Goal: Communication & Community: Answer question/provide support

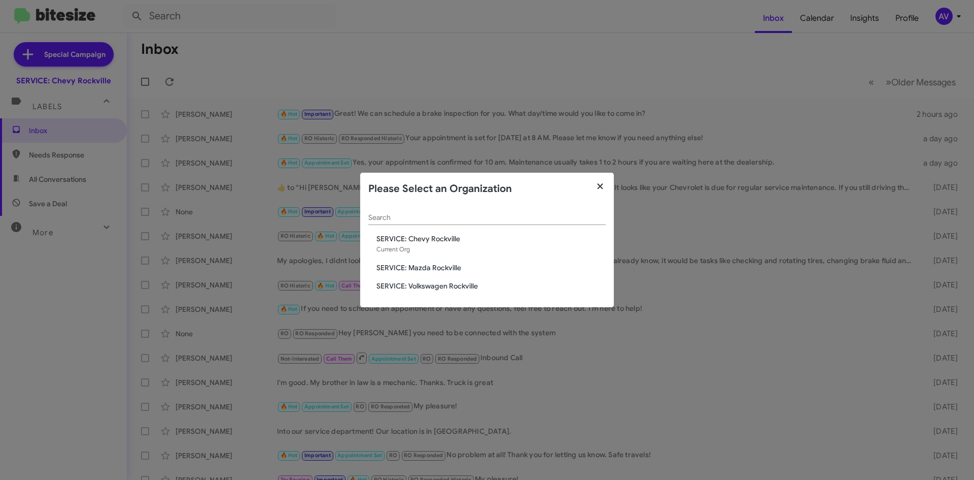
click at [603, 194] on button "button" at bounding box center [601, 187] width 28 height 28
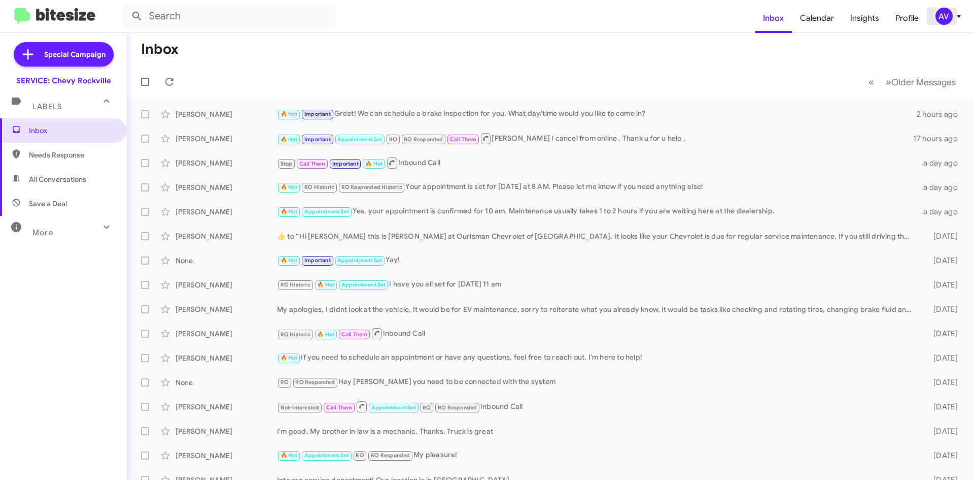
click at [940, 12] on div "AV" at bounding box center [944, 16] width 17 height 17
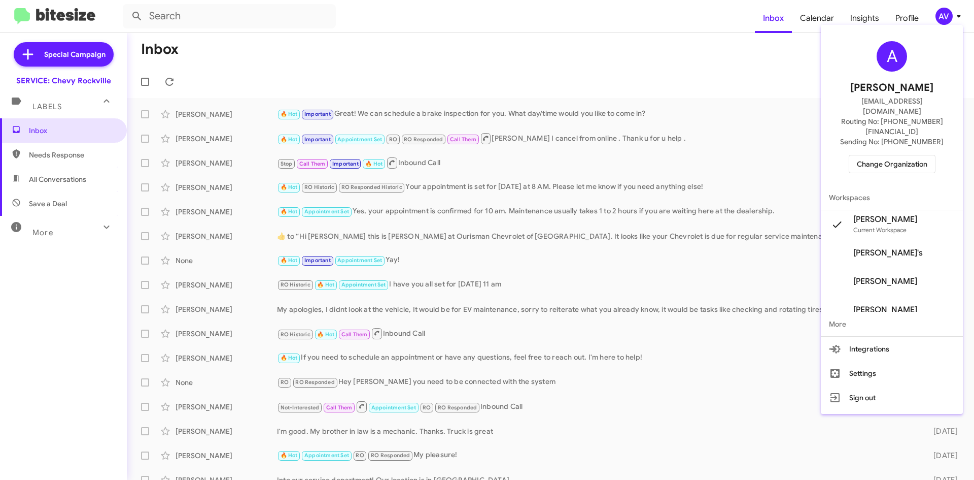
click at [867, 155] on span "Change Organization" at bounding box center [892, 163] width 71 height 17
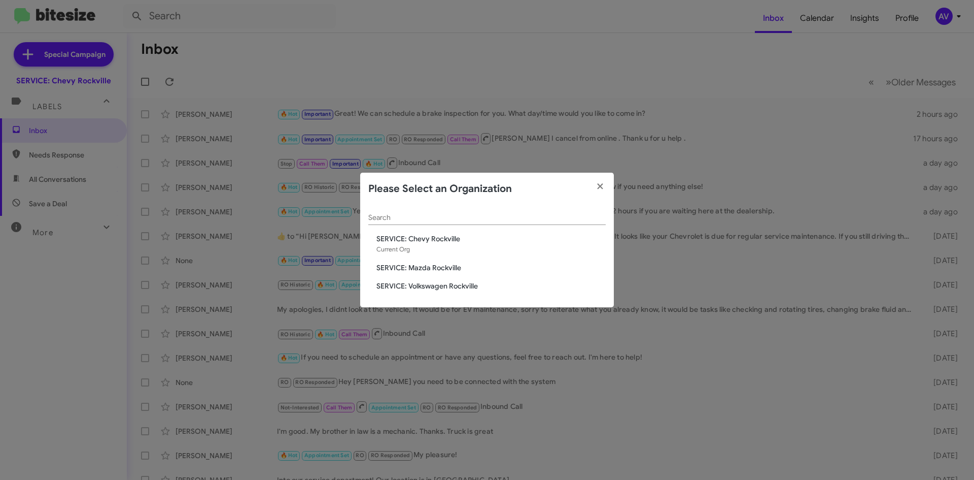
click at [454, 289] on span "SERVICE: Volkswagen Rockville" at bounding box center [491, 286] width 229 height 10
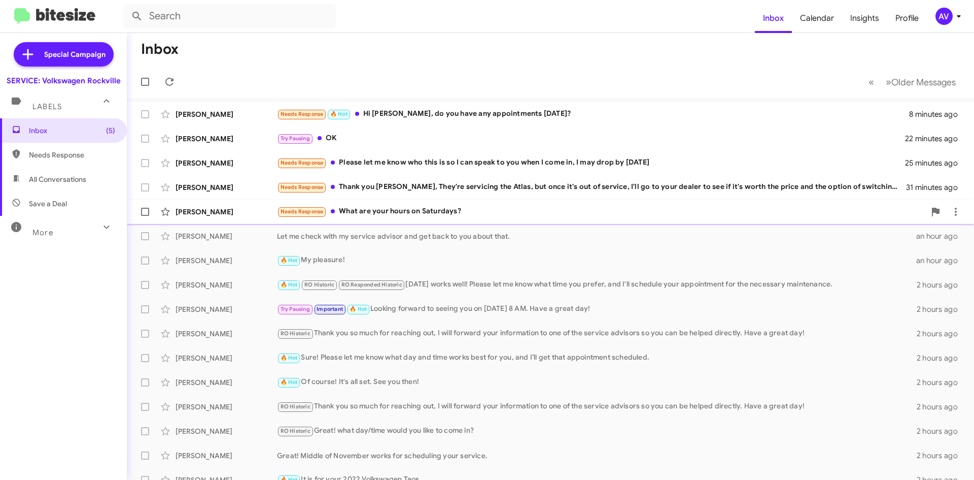
click at [451, 214] on div "Needs Response What are your hours on Saturdays?" at bounding box center [601, 212] width 649 height 12
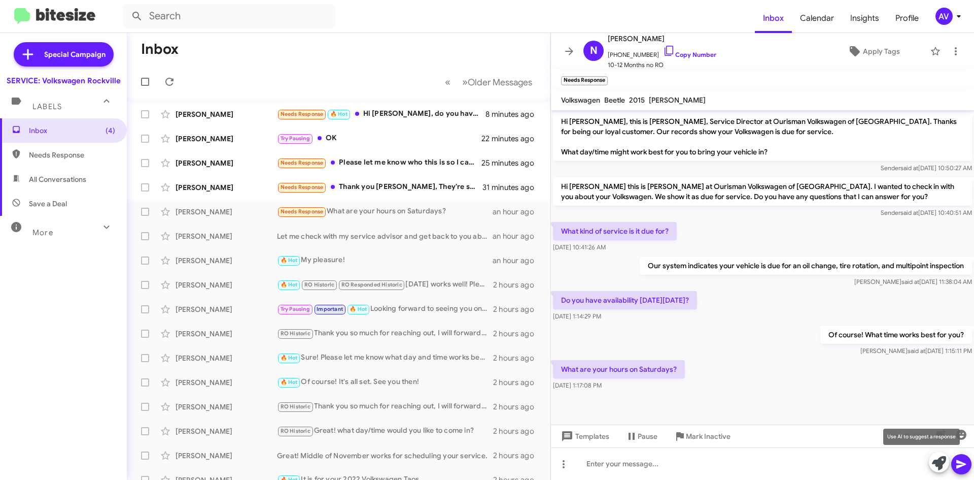
click at [931, 464] on button at bounding box center [939, 462] width 20 height 20
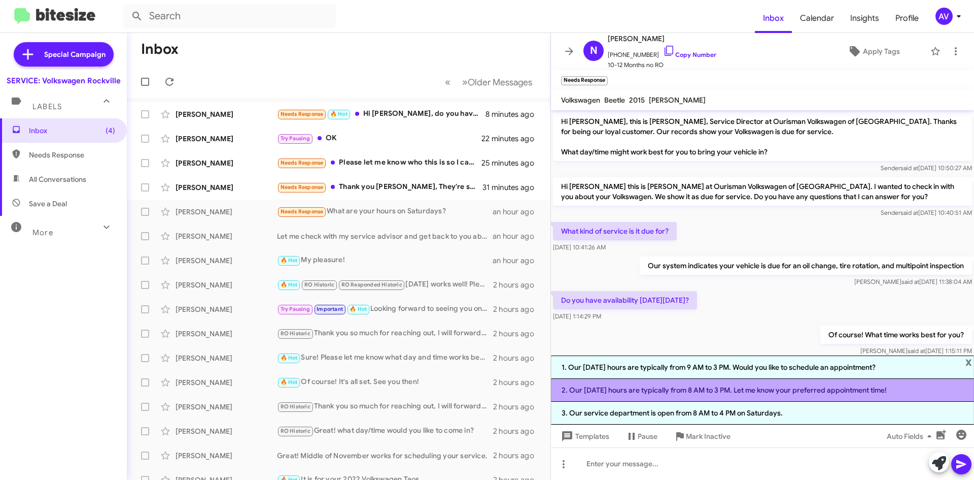
click at [773, 397] on li "2. Our Saturday hours are typically from 8 AM to 3 PM. Let me know your preferr…" at bounding box center [762, 390] width 423 height 23
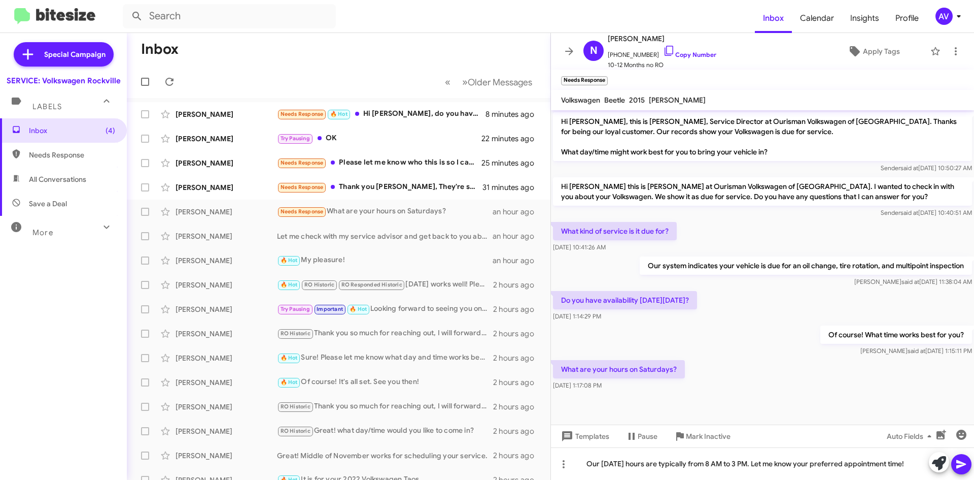
click at [962, 467] on icon at bounding box center [962, 464] width 12 height 12
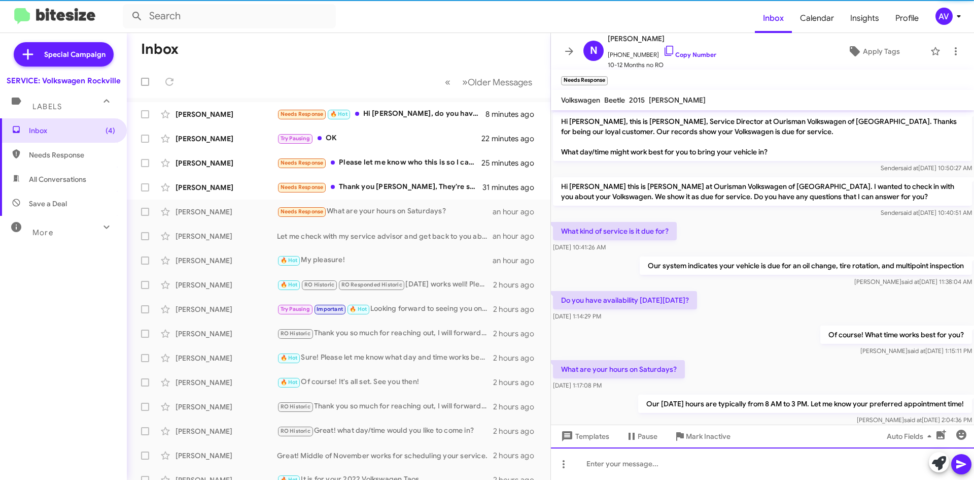
scroll to position [23, 0]
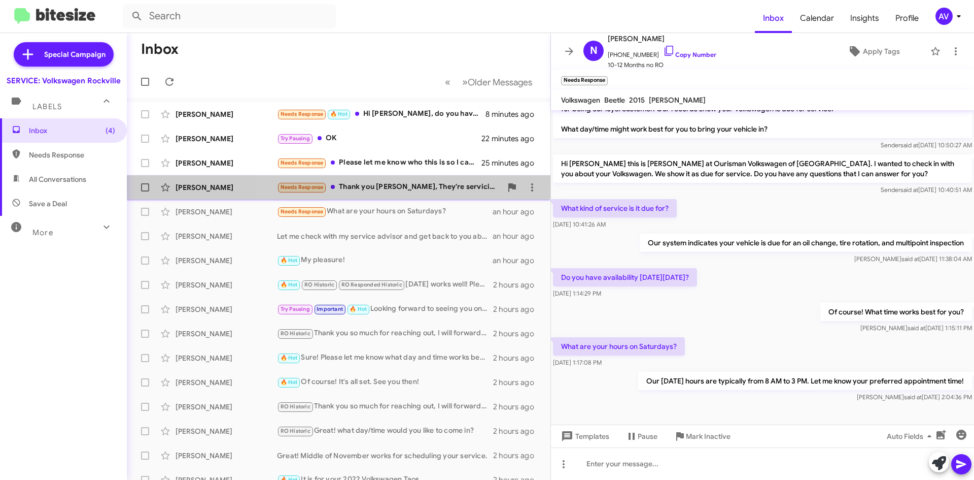
click at [417, 190] on div "Needs Response Thank you Mr Jones, They're servicing the Atlas, but once it's o…" at bounding box center [389, 187] width 225 height 12
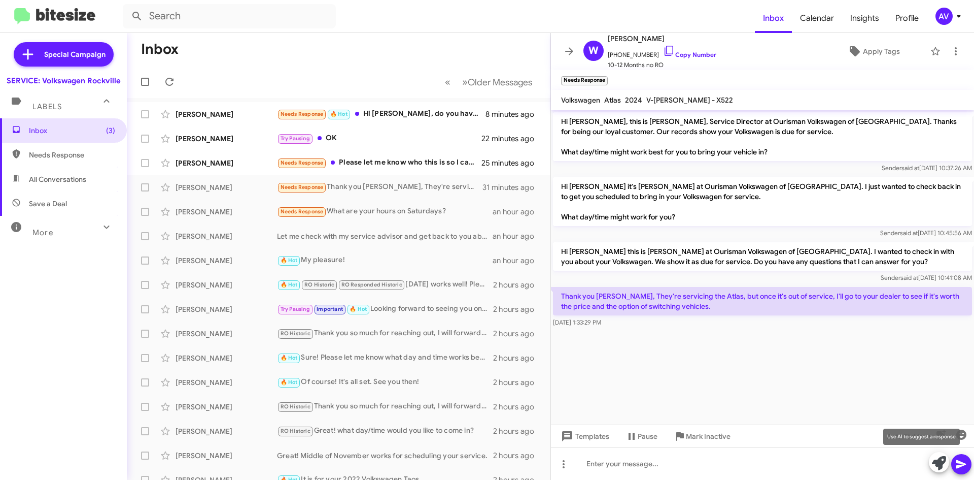
click at [937, 465] on icon at bounding box center [939, 463] width 14 height 14
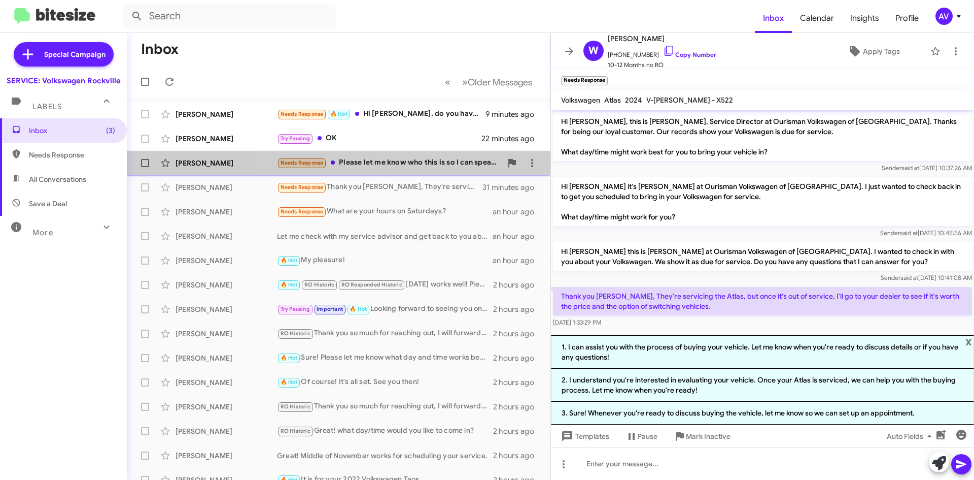
click at [414, 170] on div "Timothy Mills Needs Response Please let me know who this is so I can speak to y…" at bounding box center [339, 163] width 408 height 20
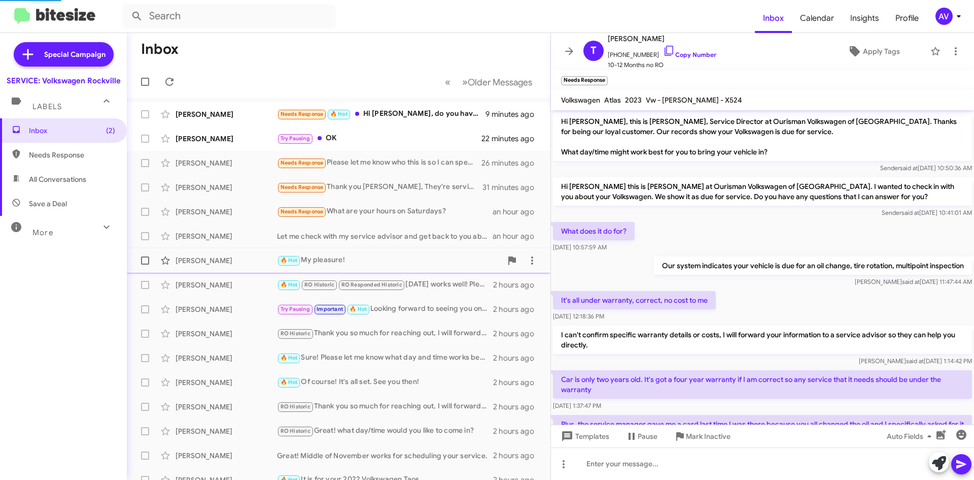
scroll to position [111, 0]
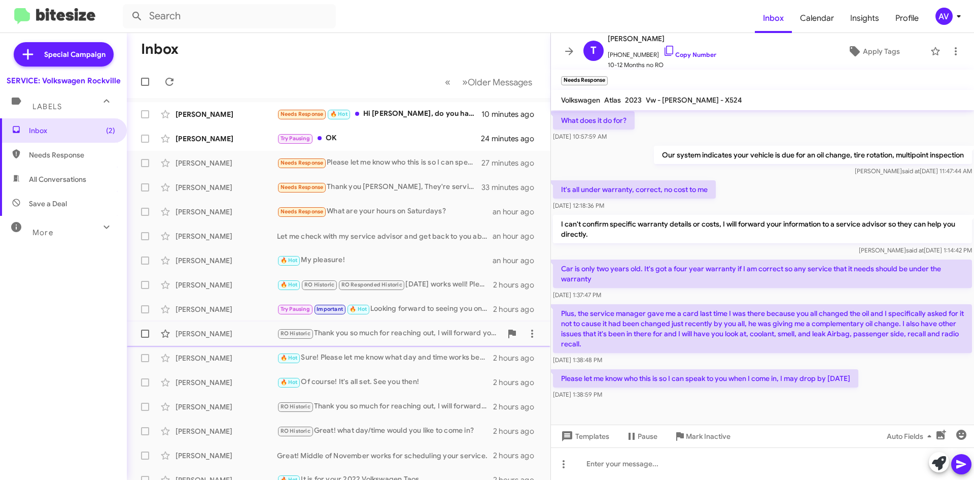
click at [407, 335] on div "RO Historic Thank you so much for reaching out, I will forward your information…" at bounding box center [389, 333] width 225 height 12
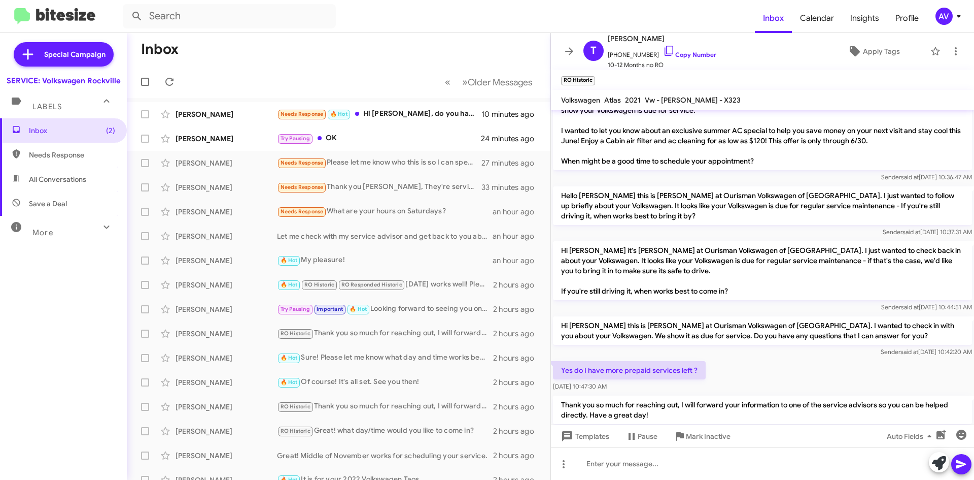
scroll to position [223, 0]
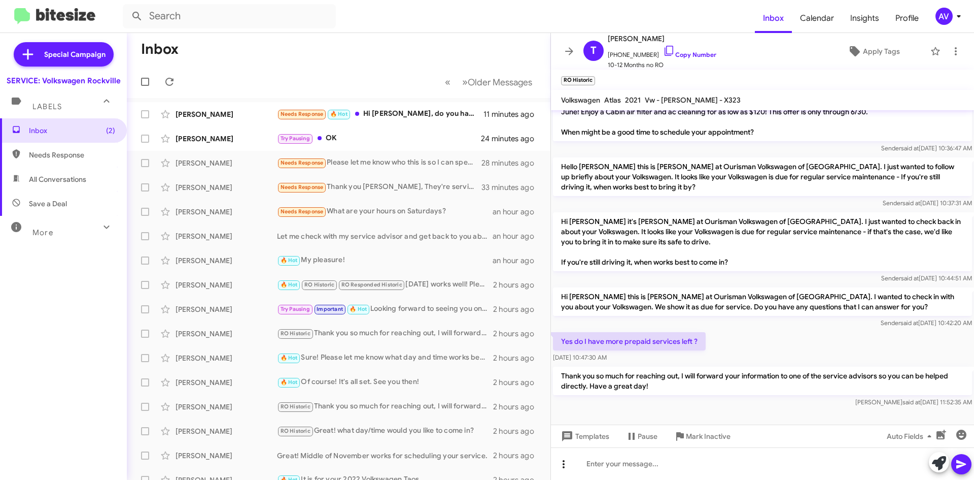
click at [556, 466] on span at bounding box center [564, 464] width 20 height 12
click at [583, 438] on button "note" at bounding box center [585, 437] width 63 height 24
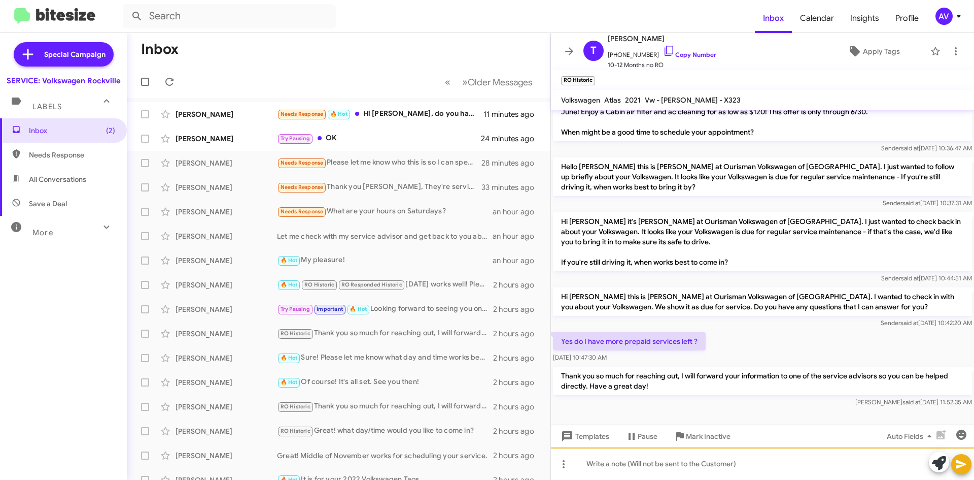
click at [599, 466] on div at bounding box center [762, 463] width 423 height 32
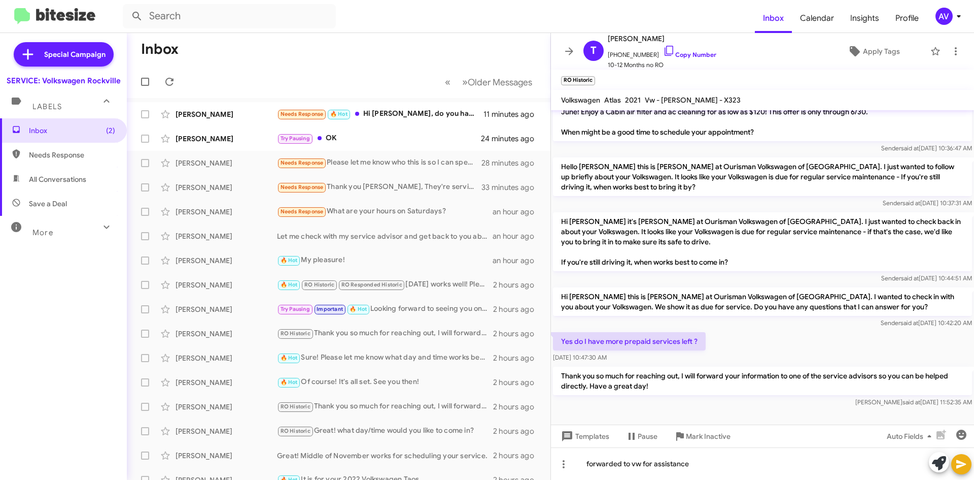
click at [953, 462] on button at bounding box center [962, 464] width 20 height 20
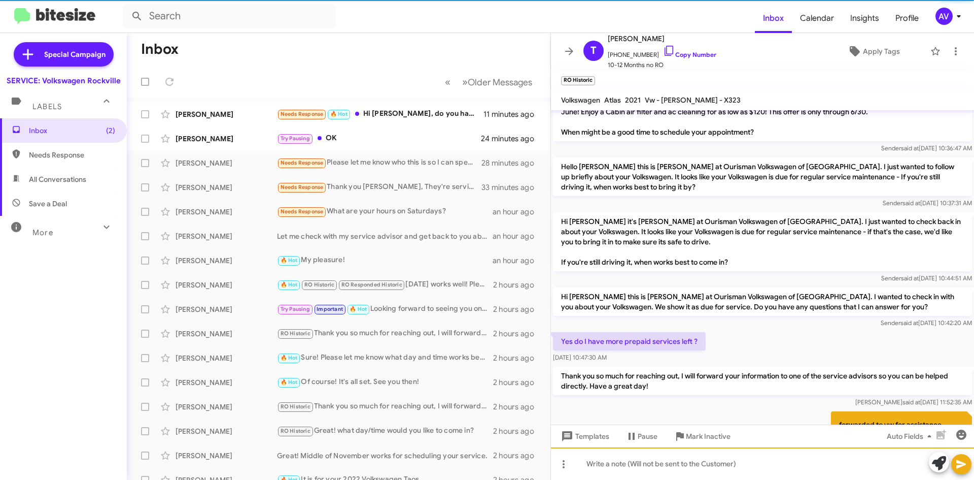
scroll to position [0, 0]
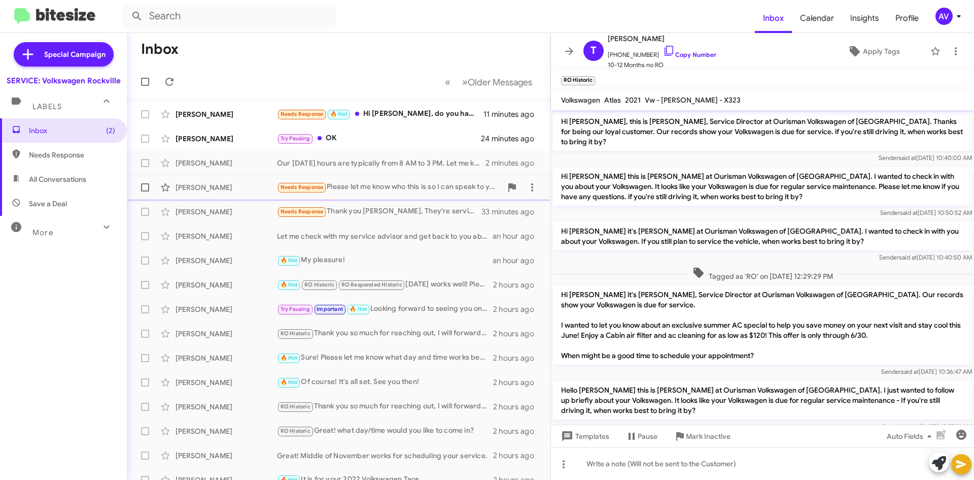
click at [357, 188] on div "Needs Response Please let me know who this is so I can speak to you when I come…" at bounding box center [389, 187] width 225 height 12
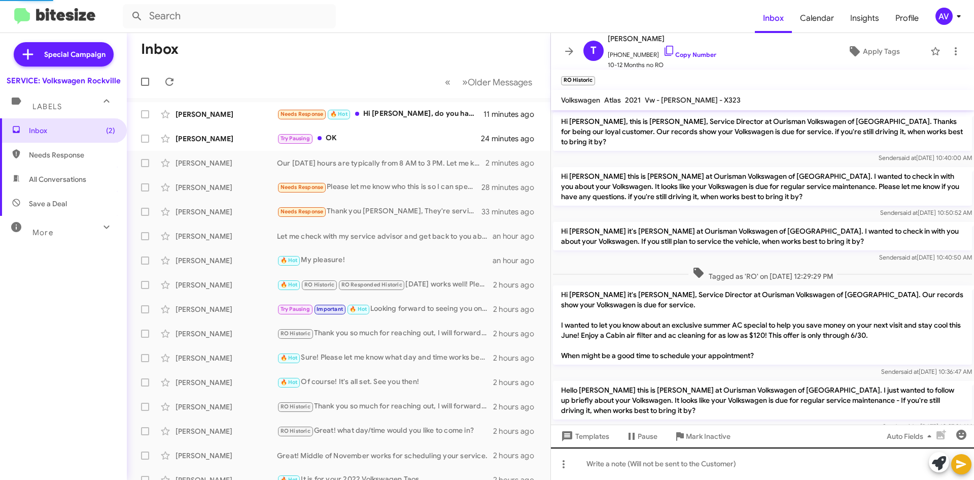
scroll to position [111, 0]
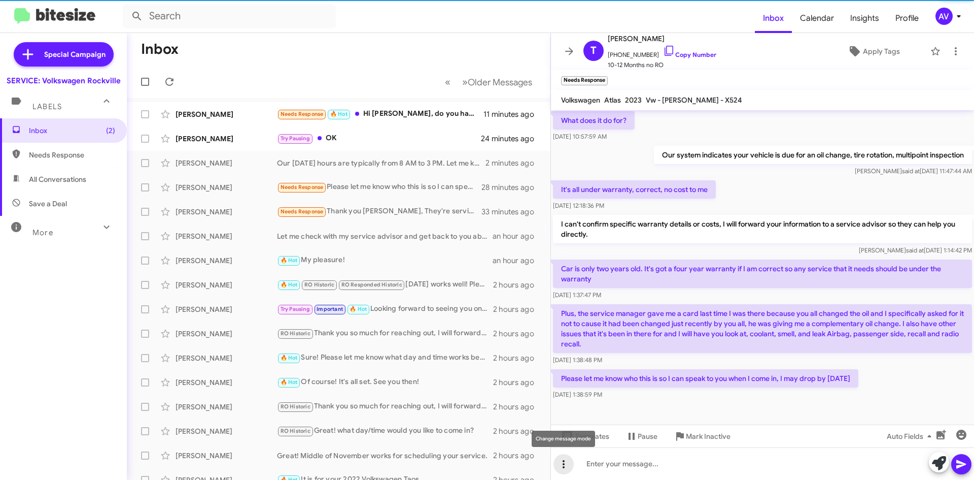
click at [563, 459] on icon at bounding box center [564, 464] width 12 height 12
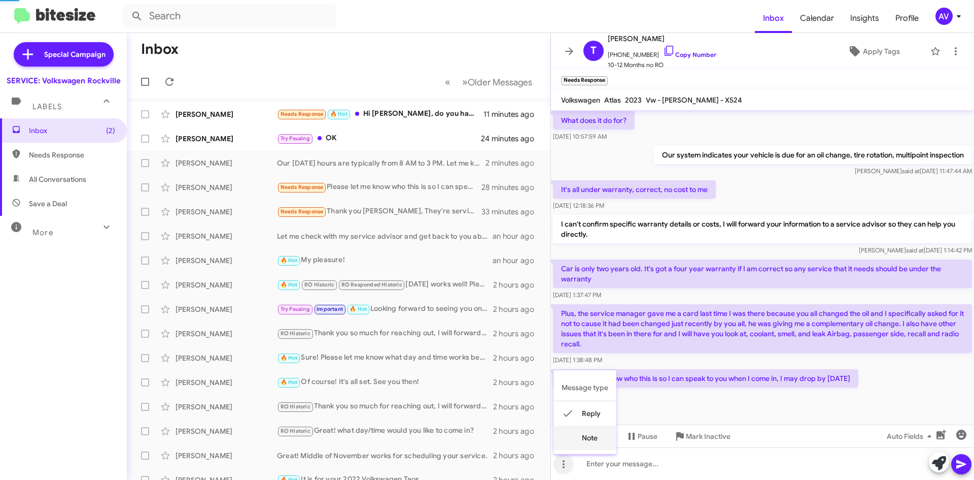
click at [582, 445] on button "note" at bounding box center [585, 437] width 63 height 24
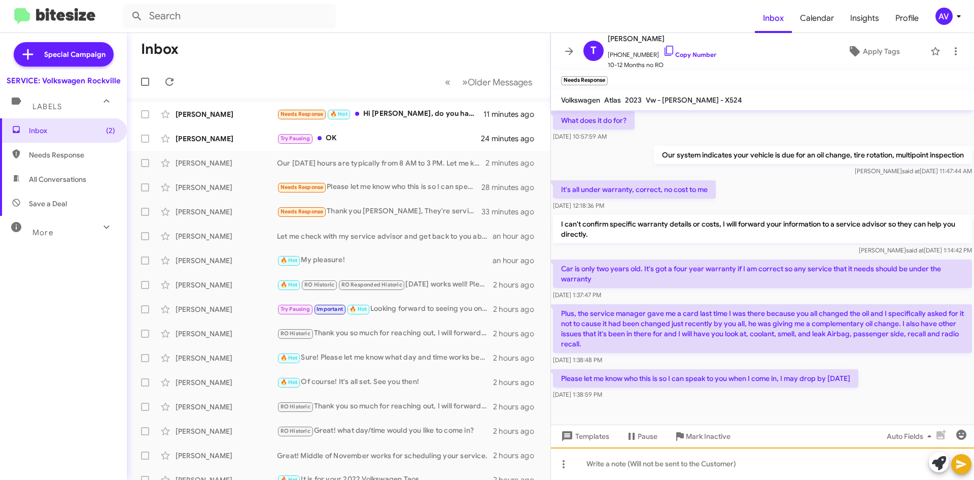
click at [594, 463] on div at bounding box center [762, 463] width 423 height 32
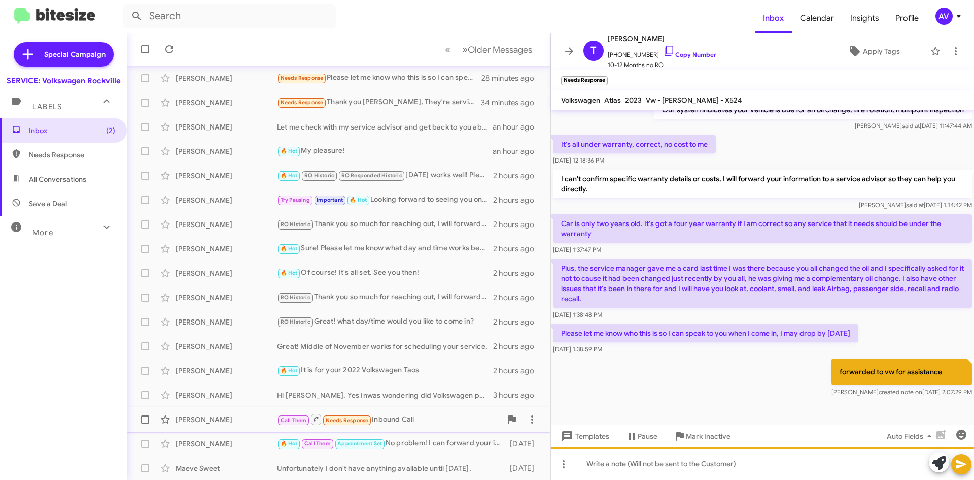
scroll to position [110, 0]
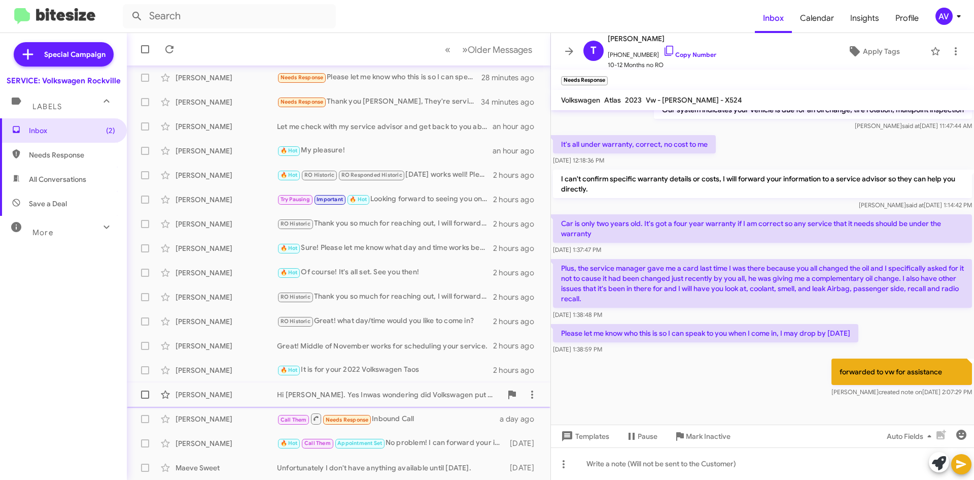
click at [380, 398] on div "Hi Keith. Yes Inwas wondering did Volkswagen put out a technical service bullet…" at bounding box center [389, 394] width 225 height 10
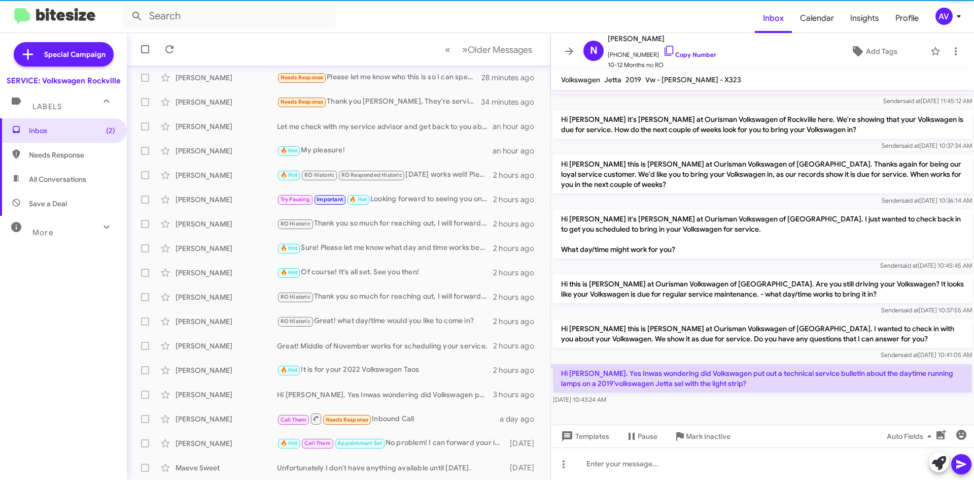
scroll to position [87, 0]
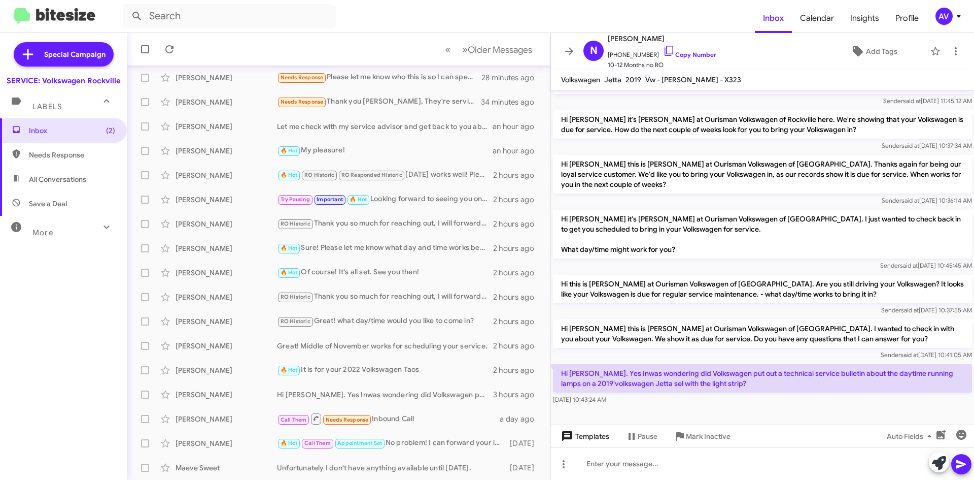
click at [585, 437] on span "Templates" at bounding box center [584, 436] width 50 height 18
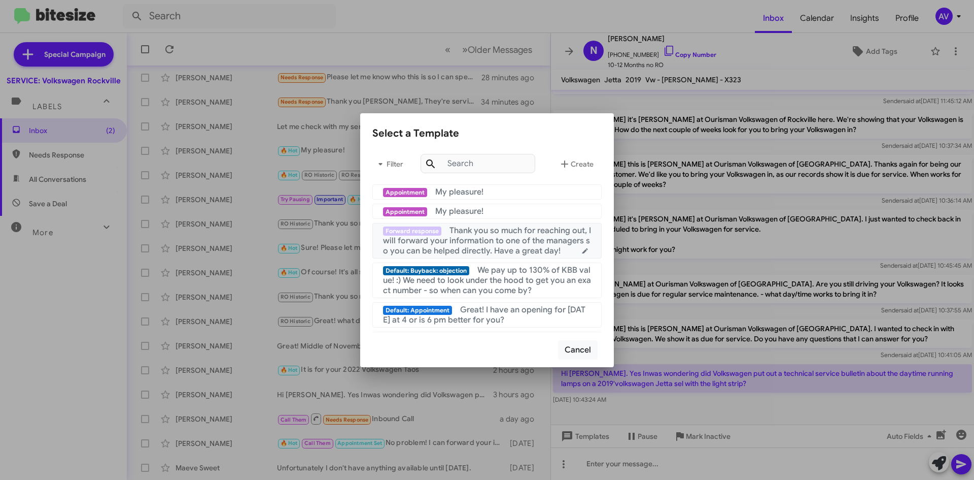
click at [481, 249] on span "Thank you so much for reaching out, I will forward your information to one of t…" at bounding box center [487, 240] width 208 height 30
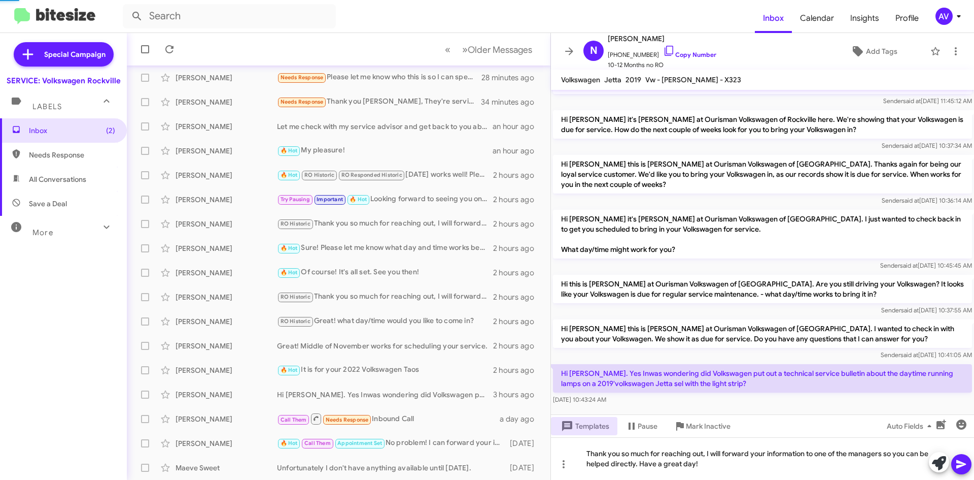
scroll to position [97, 0]
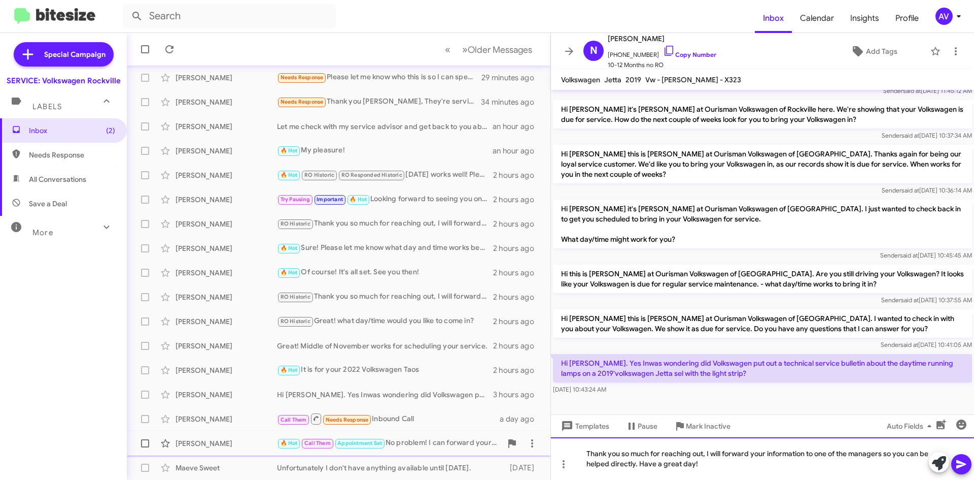
drag, startPoint x: 732, startPoint y: 464, endPoint x: 441, endPoint y: 449, distance: 291.7
click at [441, 449] on div "Inbox « Previous » Next Older Messages Robert Weinstein Needs Response 🔥 Hot Hi…" at bounding box center [551, 256] width 848 height 447
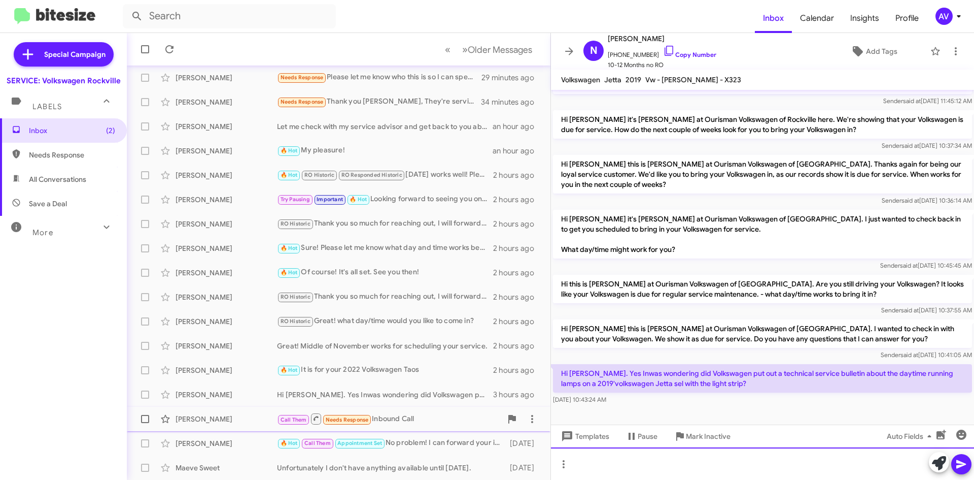
scroll to position [87, 0]
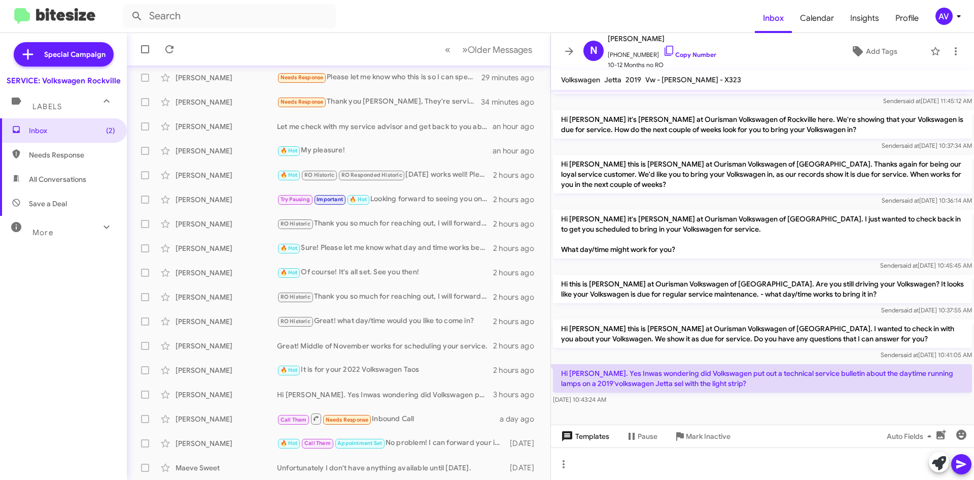
click at [572, 428] on span "Templates" at bounding box center [584, 436] width 50 height 18
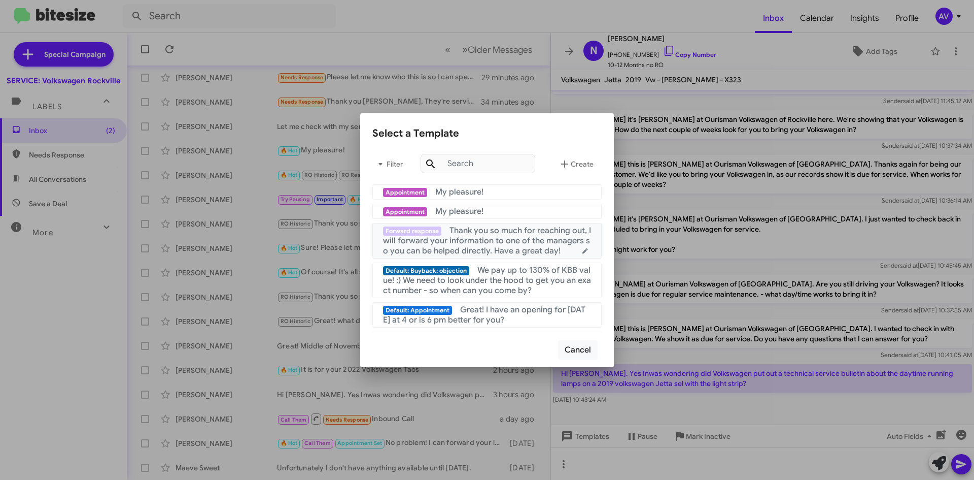
click at [513, 237] on span "Thank you so much for reaching out, I will forward your information to one of t…" at bounding box center [487, 240] width 208 height 30
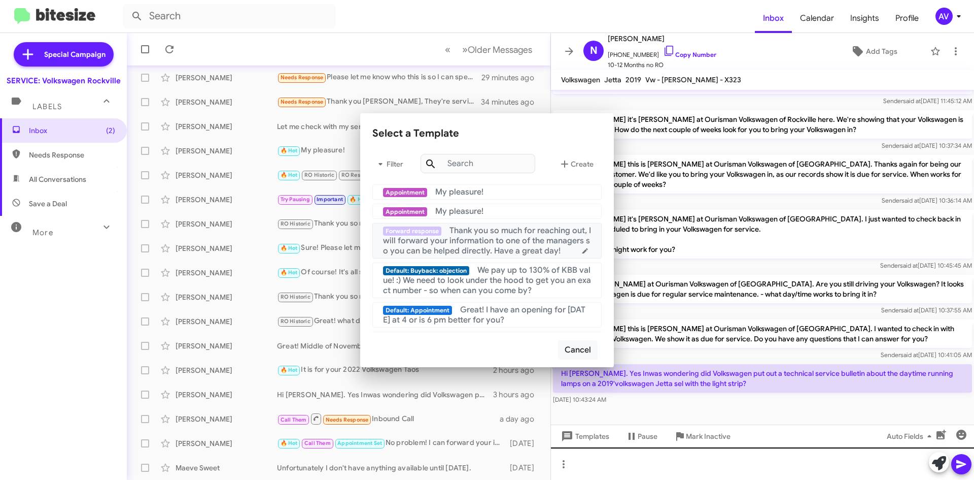
scroll to position [97, 0]
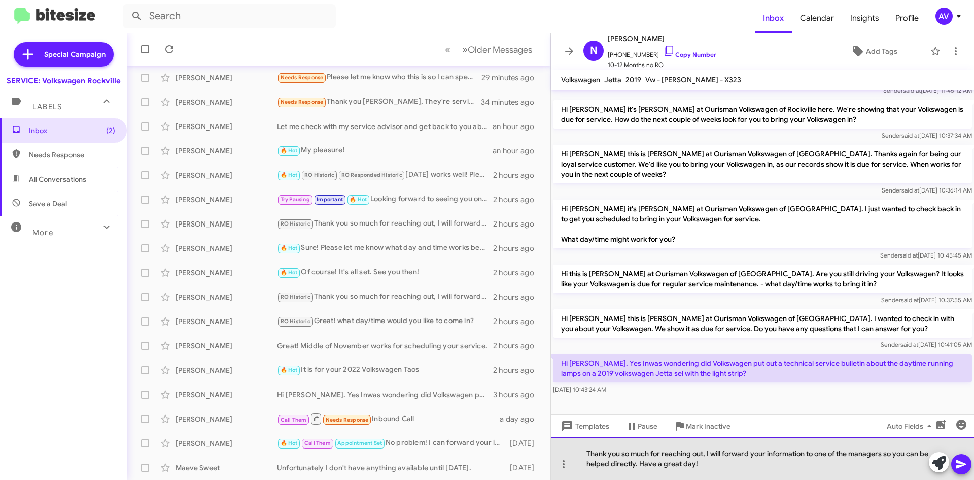
drag, startPoint x: 886, startPoint y: 454, endPoint x: 854, endPoint y: 453, distance: 31.5
click at [854, 453] on div "Thank you so much for reaching out, I will forward your information to one of t…" at bounding box center [762, 458] width 423 height 43
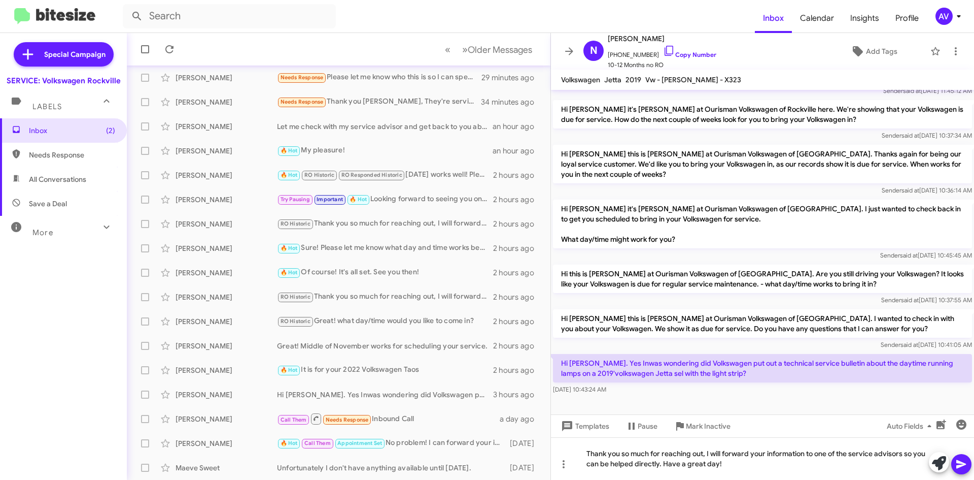
click at [957, 461] on icon at bounding box center [962, 464] width 10 height 9
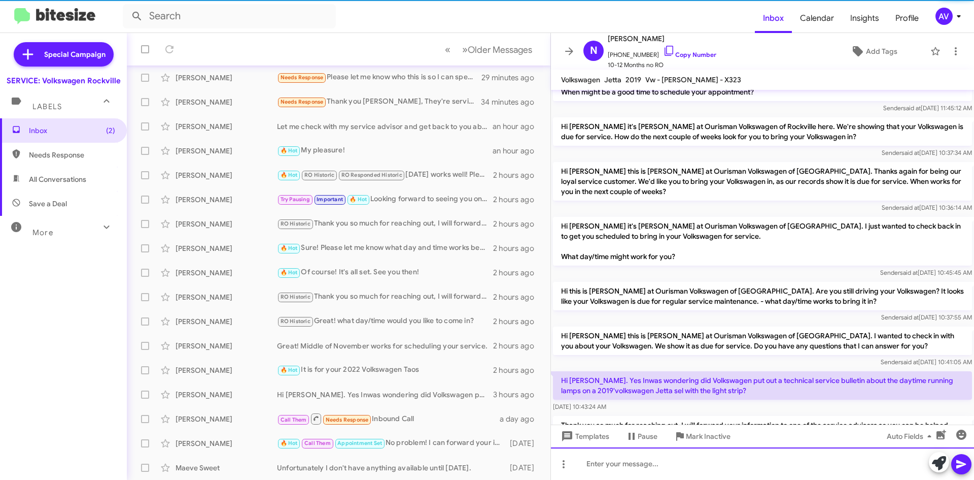
scroll to position [134, 0]
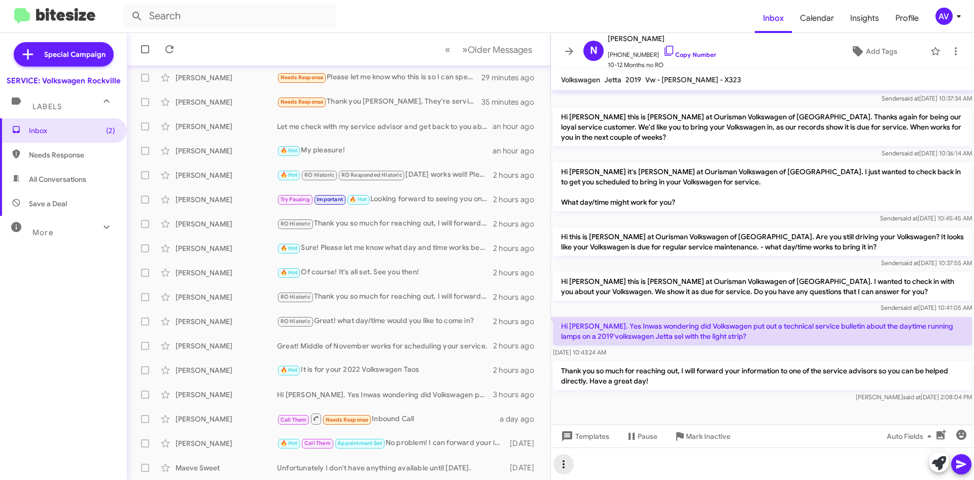
click at [562, 467] on icon at bounding box center [564, 464] width 12 height 12
click at [581, 440] on button "note" at bounding box center [585, 437] width 63 height 24
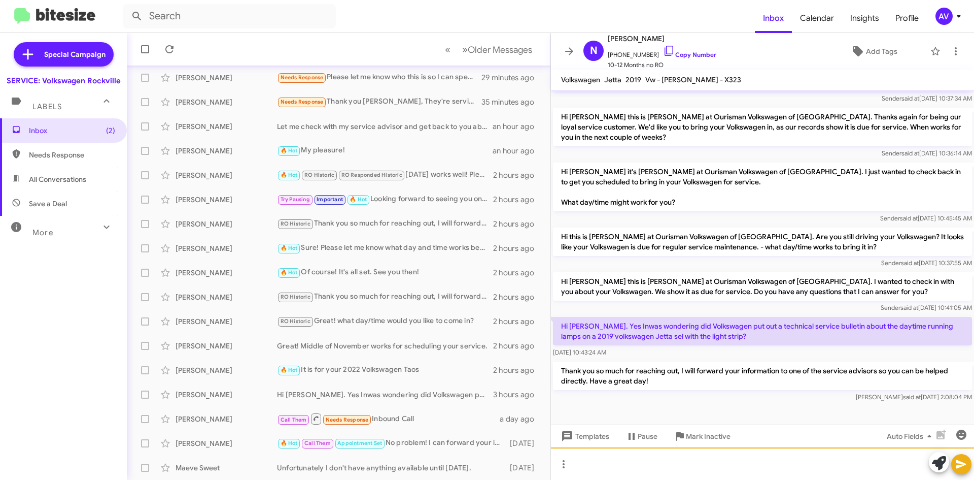
click at [622, 468] on div at bounding box center [762, 463] width 423 height 32
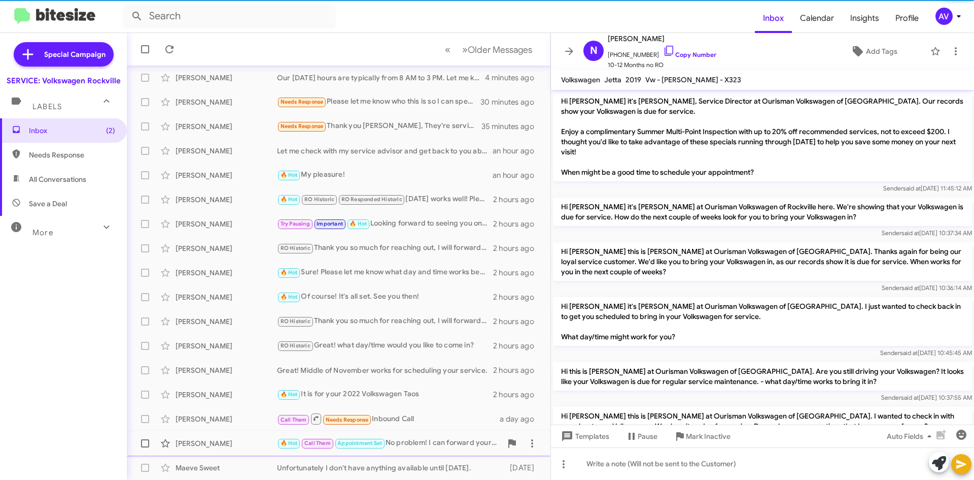
click at [431, 446] on div "🔥 Hot Call Them Appointment Set No problem! I can forward your information to o…" at bounding box center [389, 443] width 225 height 12
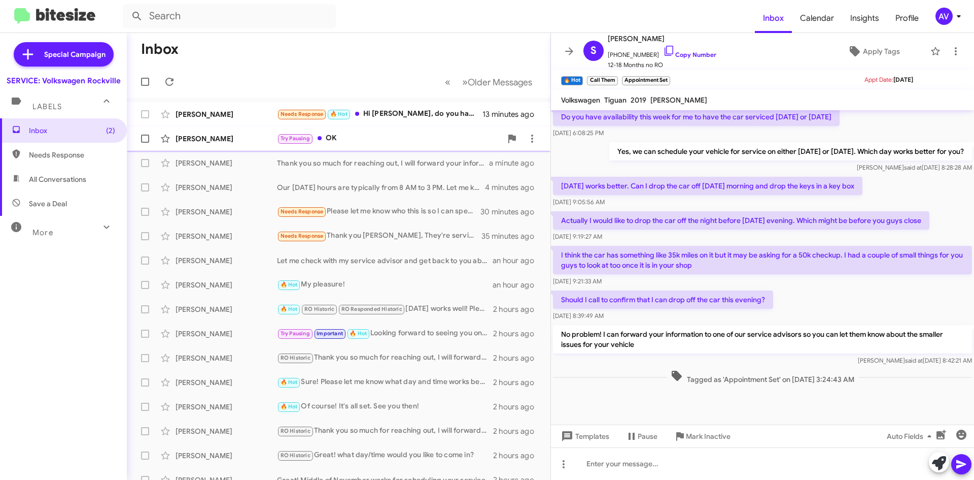
click at [392, 137] on div "Try Pausing OK" at bounding box center [389, 138] width 225 height 12
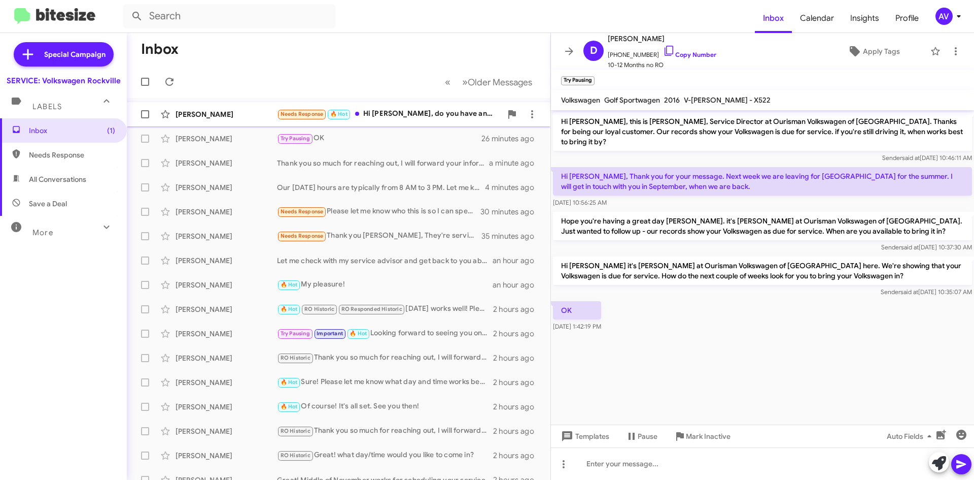
click at [434, 120] on div "Needs Response 🔥 Hot Hi Keith, do you have any appointments Saturday?" at bounding box center [389, 114] width 225 height 12
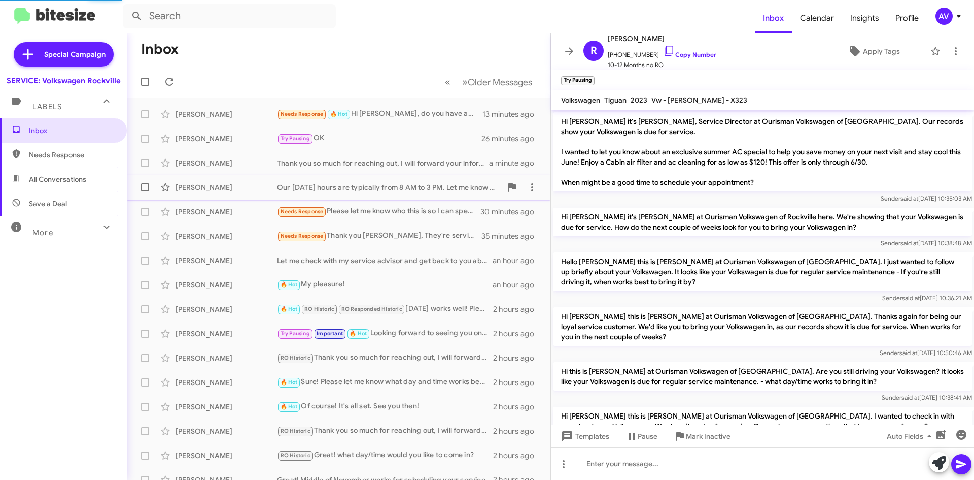
scroll to position [77, 0]
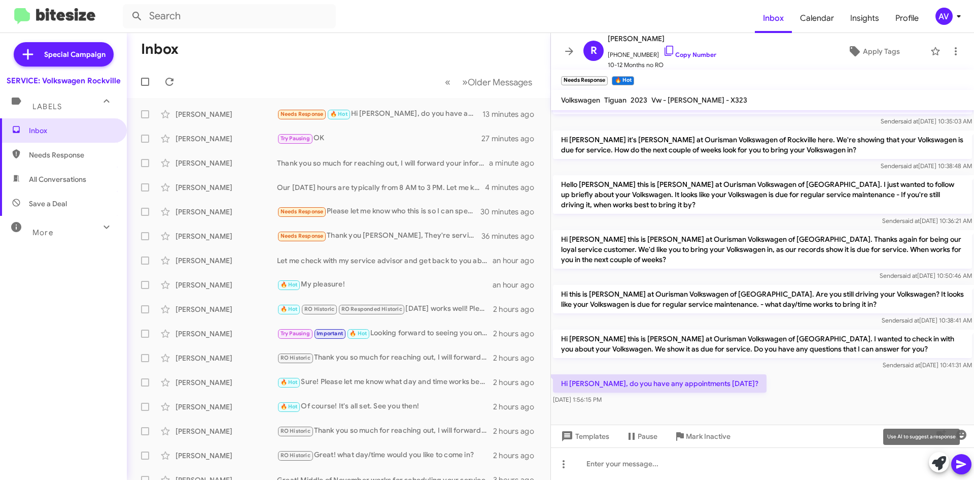
click at [936, 463] on icon at bounding box center [939, 463] width 14 height 14
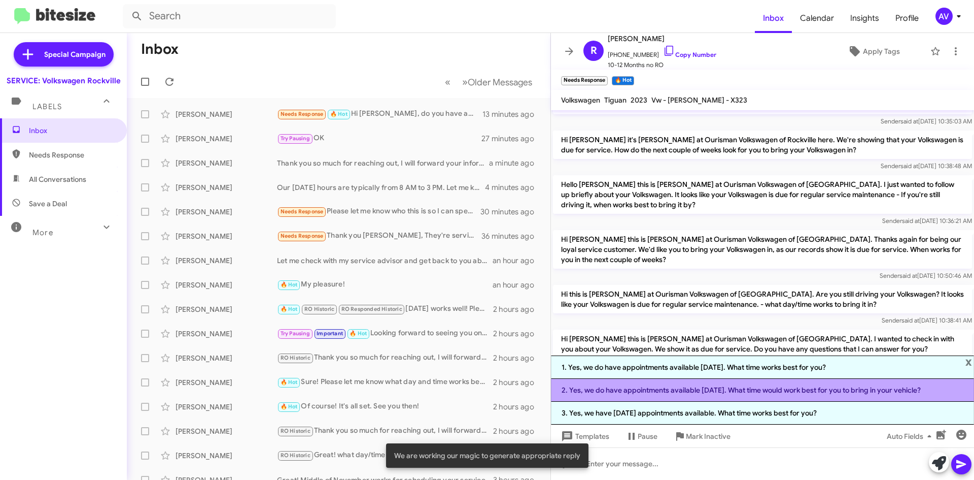
click at [618, 395] on li "2. Yes, we do have appointments available on Saturday. What time would work bes…" at bounding box center [762, 390] width 423 height 23
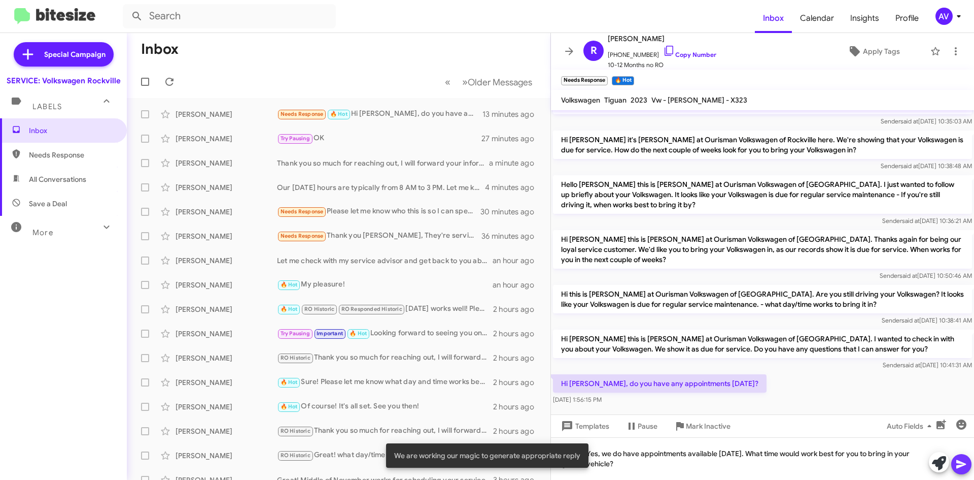
click at [961, 464] on icon at bounding box center [962, 464] width 10 height 9
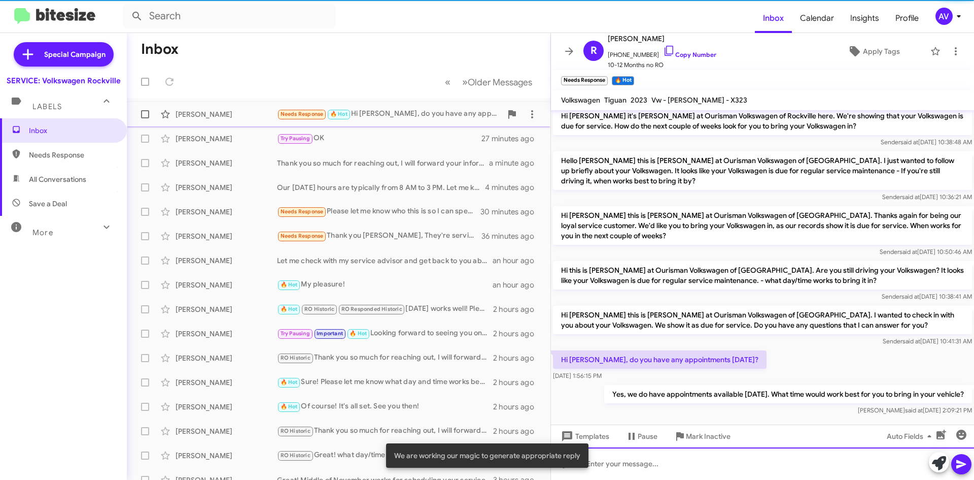
scroll to position [114, 0]
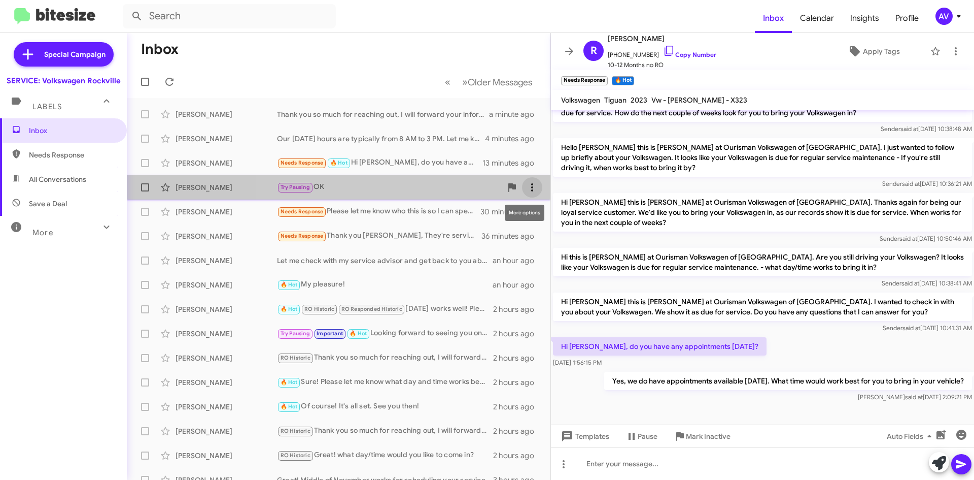
click at [532, 182] on span at bounding box center [532, 187] width 20 height 12
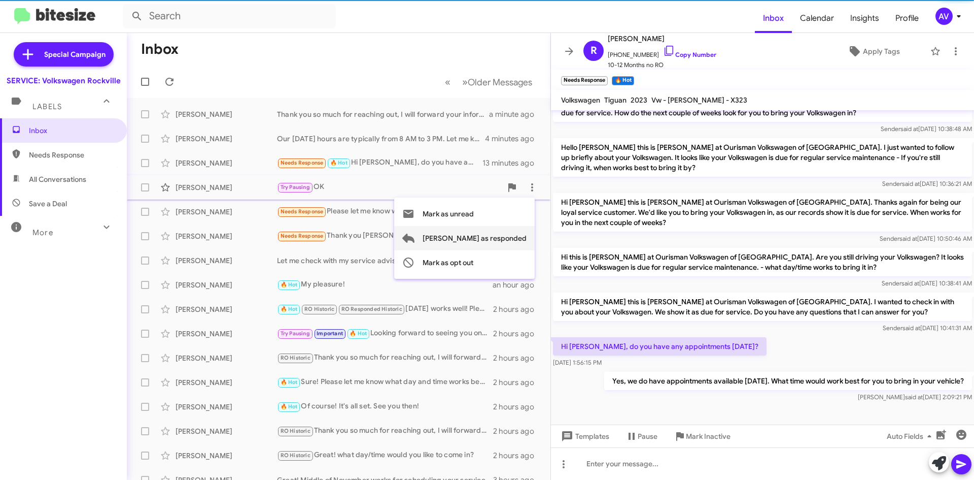
click at [519, 237] on span "Mark as responded" at bounding box center [475, 238] width 104 height 24
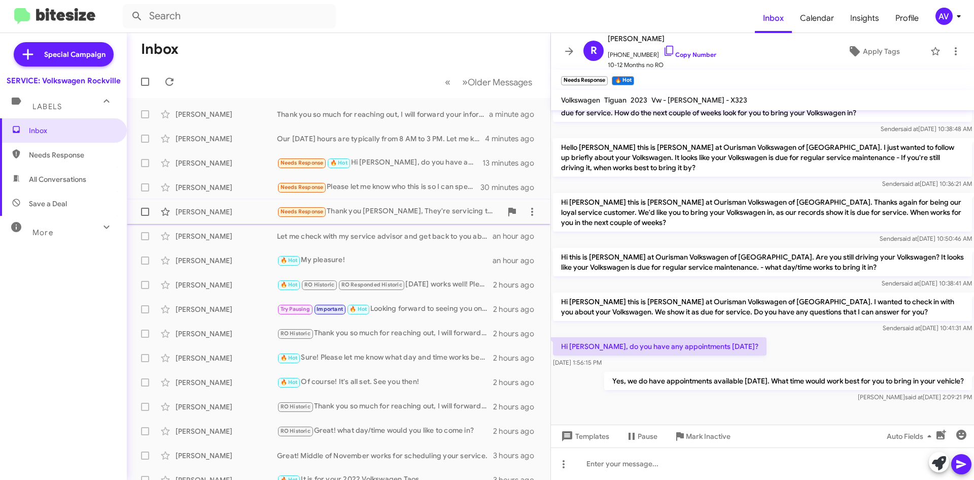
click at [428, 215] on div "Needs Response Thank you Mr Jones, They're servicing the Atlas, but once it's o…" at bounding box center [389, 212] width 225 height 12
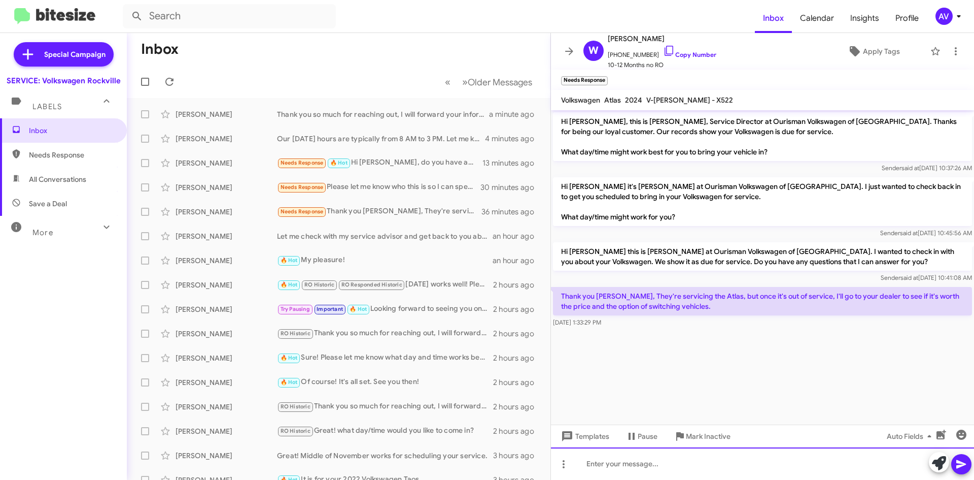
click at [843, 472] on div at bounding box center [762, 463] width 423 height 32
click at [632, 462] on div "Of course! well be here when you need us!" at bounding box center [762, 463] width 423 height 32
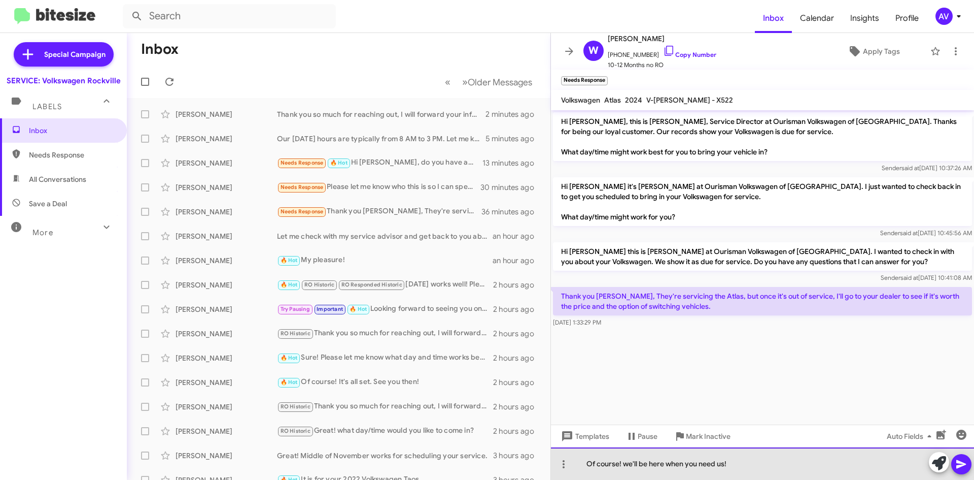
click at [740, 476] on div "Of course! we'll be here when you need us!" at bounding box center [762, 463] width 423 height 32
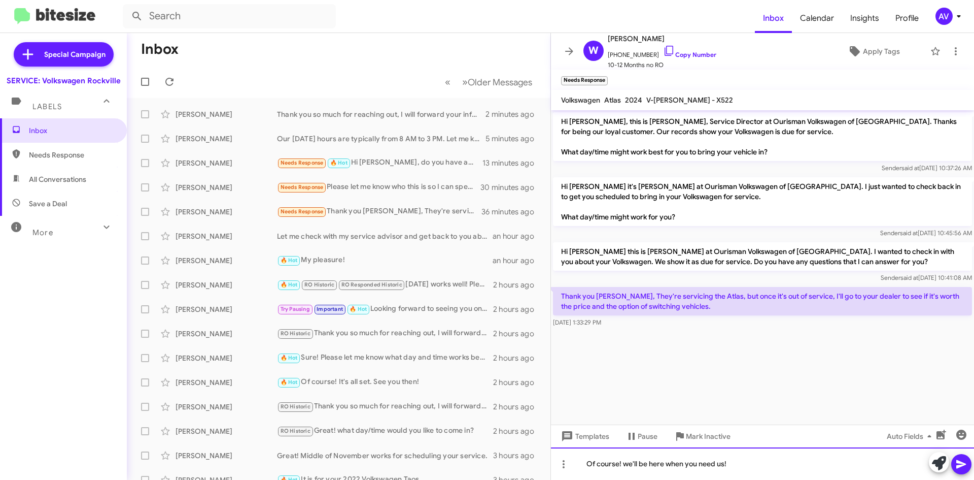
click at [629, 463] on div "Of course! we'll be here when you need us!" at bounding box center [762, 463] width 423 height 32
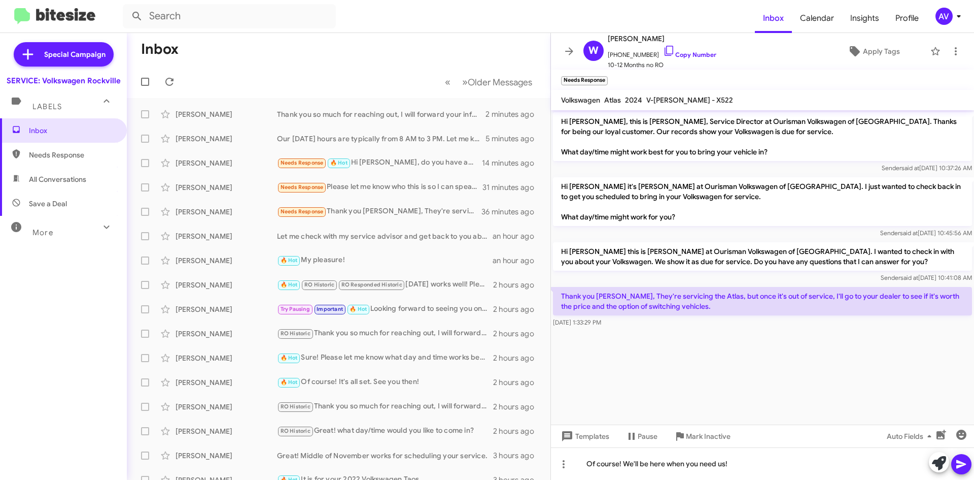
click at [956, 464] on icon at bounding box center [962, 464] width 12 height 12
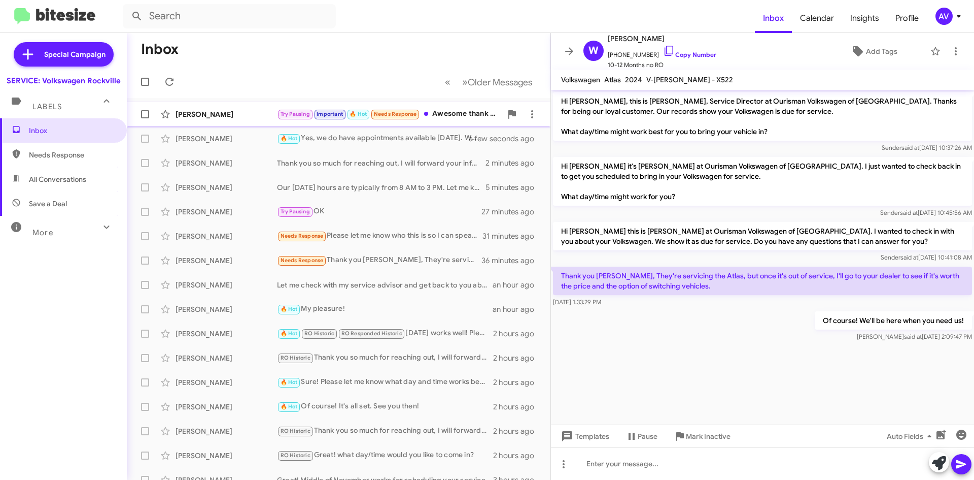
click at [447, 107] on div "Lillian Watkins Try Pausing Important 🔥 Hot Needs Response Awesome thank you!! …" at bounding box center [339, 114] width 408 height 20
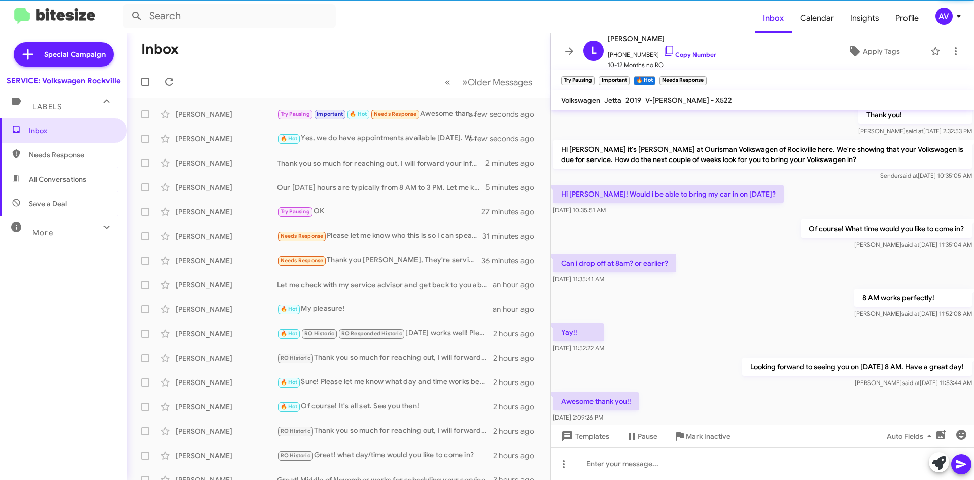
scroll to position [201, 0]
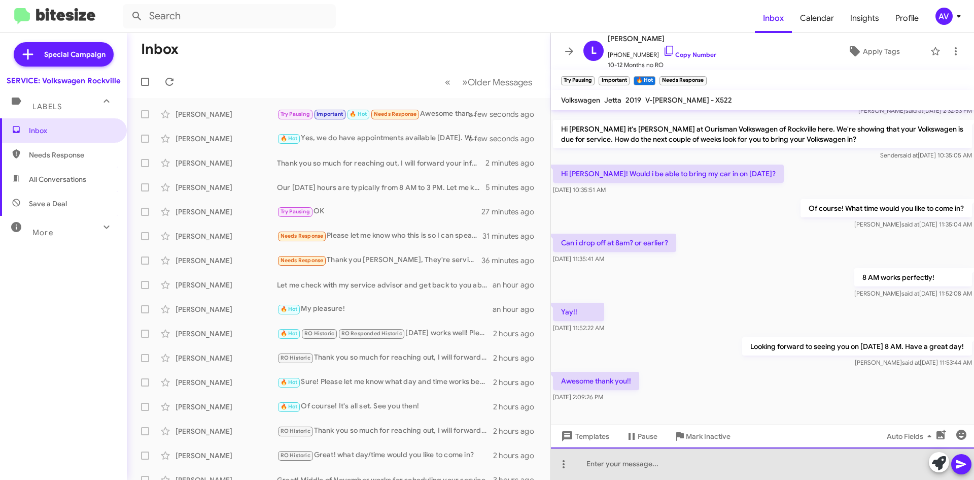
click at [632, 467] on div at bounding box center [762, 463] width 423 height 32
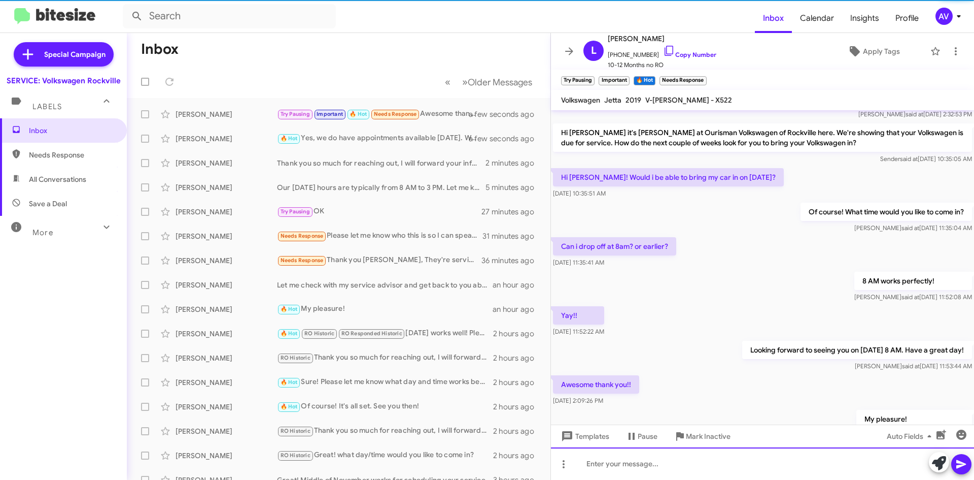
scroll to position [239, 0]
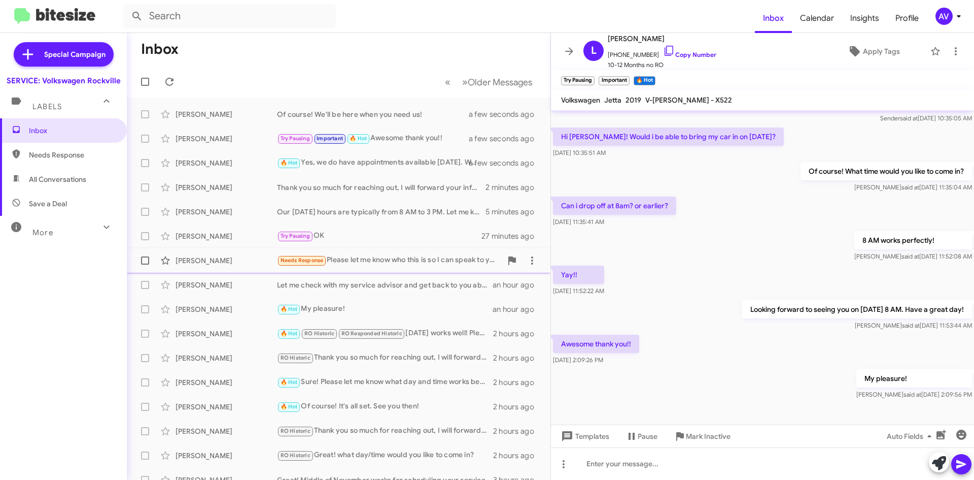
click at [337, 267] on div "Timothy Mills Needs Response Please let me know who this is so I can speak to y…" at bounding box center [339, 260] width 408 height 20
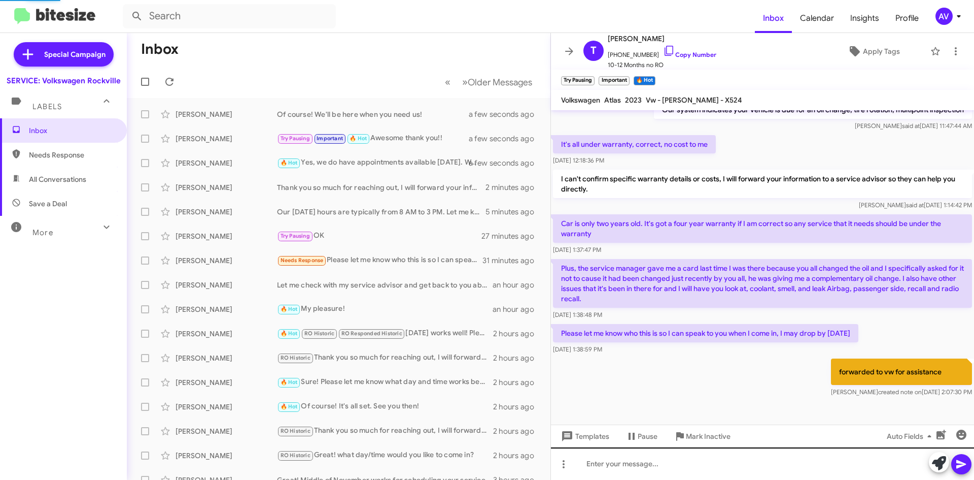
scroll to position [156, 0]
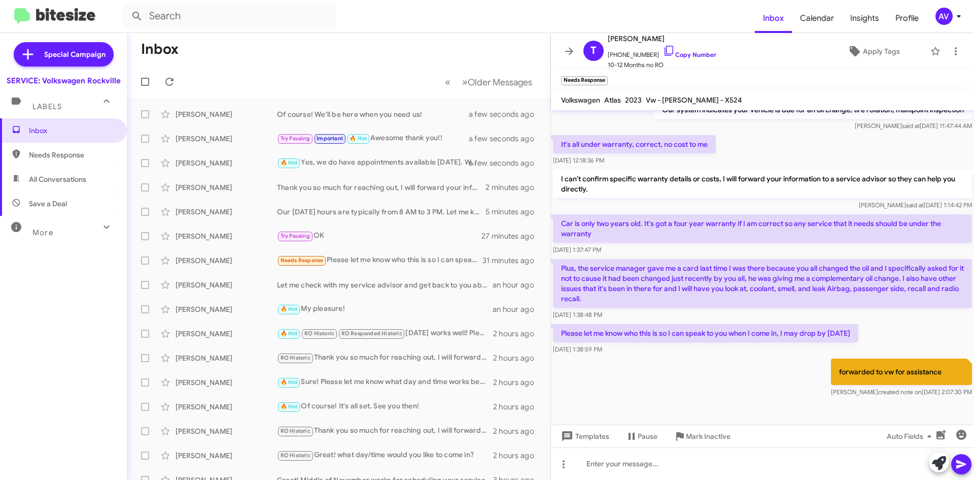
click at [575, 441] on mat-tooltip-component "Change message mode" at bounding box center [564, 438] width 78 height 30
click at [598, 441] on span "Templates" at bounding box center [584, 436] width 50 height 18
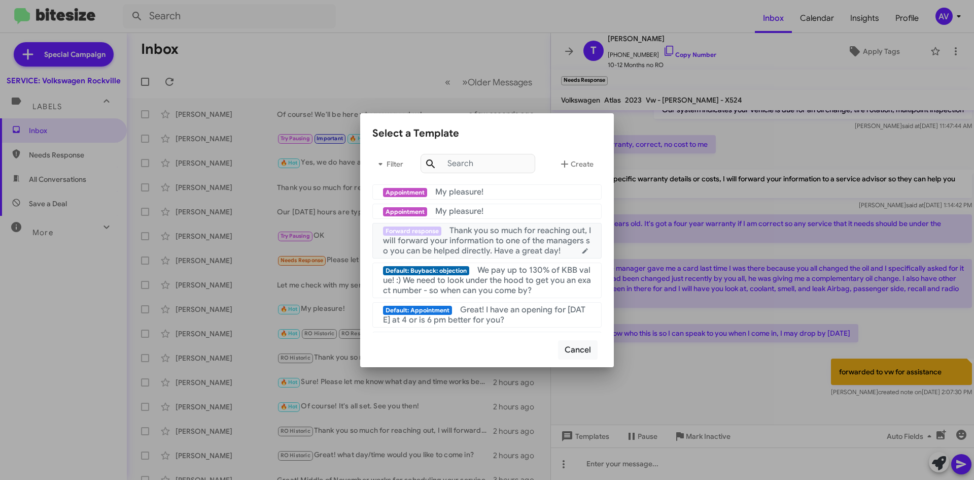
click at [501, 255] on span "Thank you so much for reaching out, I will forward your information to one of t…" at bounding box center [487, 240] width 208 height 30
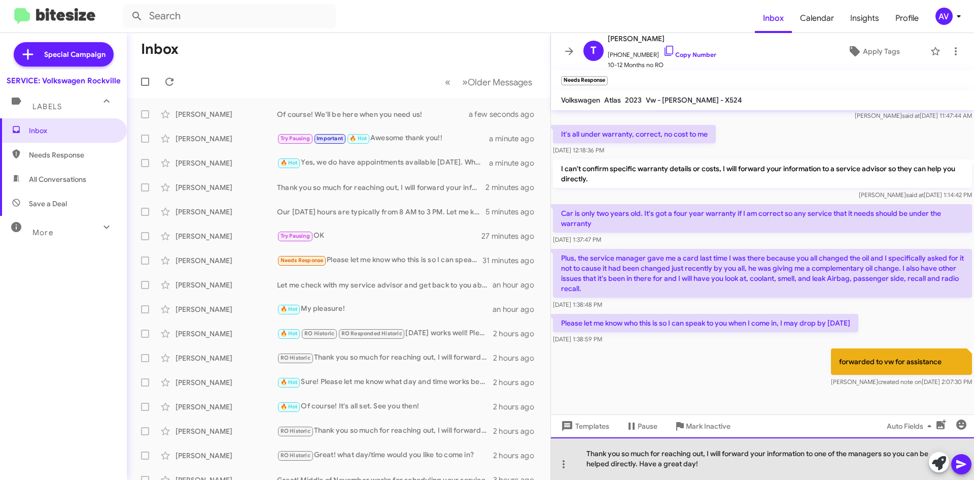
drag, startPoint x: 651, startPoint y: 464, endPoint x: 707, endPoint y: 464, distance: 56.8
click at [707, 464] on div "Thank you so much for reaching out, I will forward your information to one of t…" at bounding box center [762, 458] width 423 height 43
drag, startPoint x: 661, startPoint y: 469, endPoint x: 394, endPoint y: 452, distance: 267.5
click at [394, 452] on div "Inbox « Previous » Next Older Messages Wenddy Anez Of course! We'll be here whe…" at bounding box center [551, 256] width 848 height 447
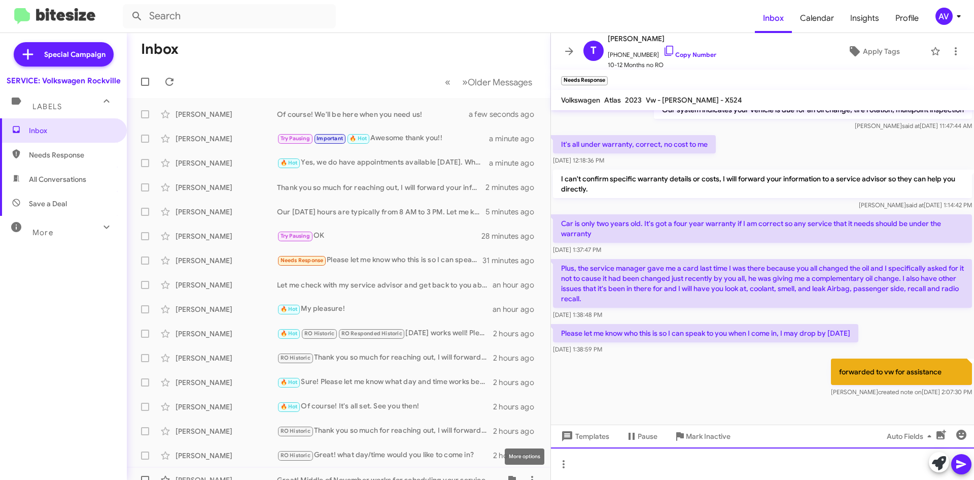
scroll to position [156, 0]
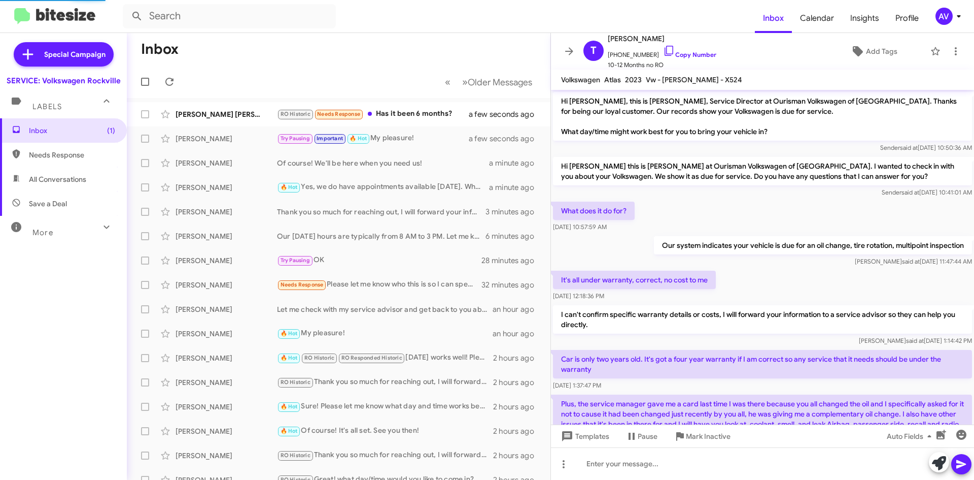
scroll to position [136, 0]
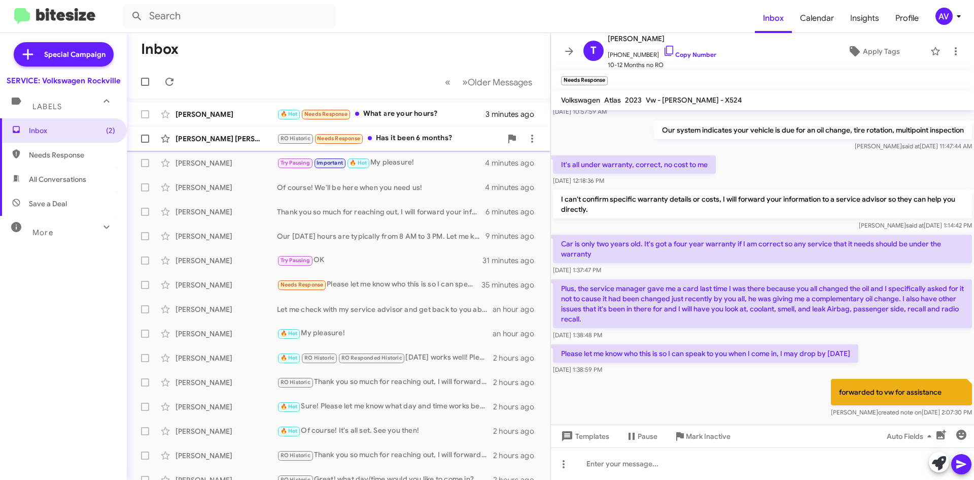
click at [410, 134] on div "RO Historic Needs Response Has it been 6 months?" at bounding box center [389, 138] width 225 height 12
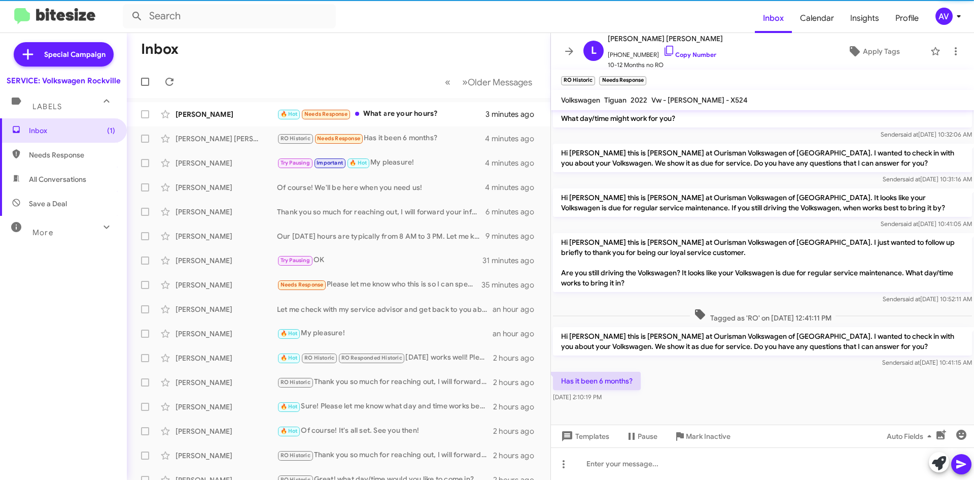
scroll to position [98, 0]
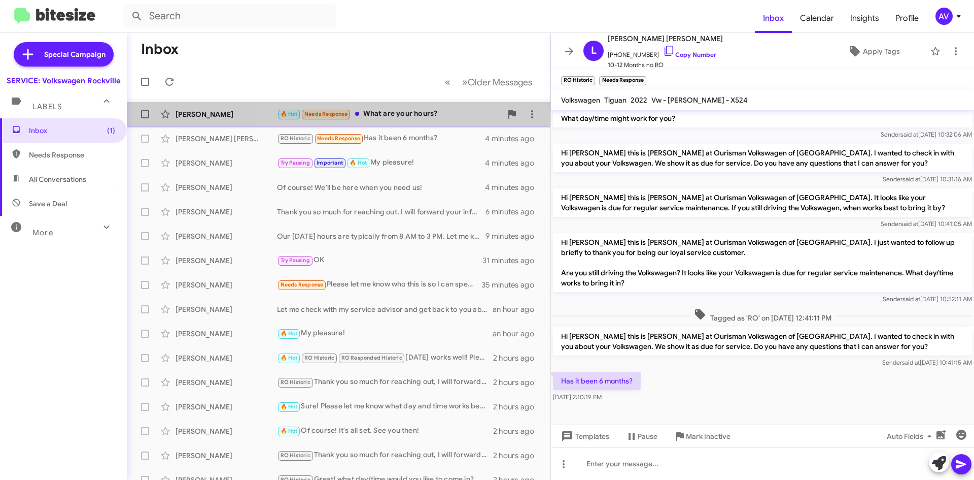
drag, startPoint x: 548, startPoint y: 340, endPoint x: 420, endPoint y: 120, distance: 254.4
click at [420, 120] on div "🔥 Hot Needs Response What are your hours?" at bounding box center [389, 114] width 225 height 12
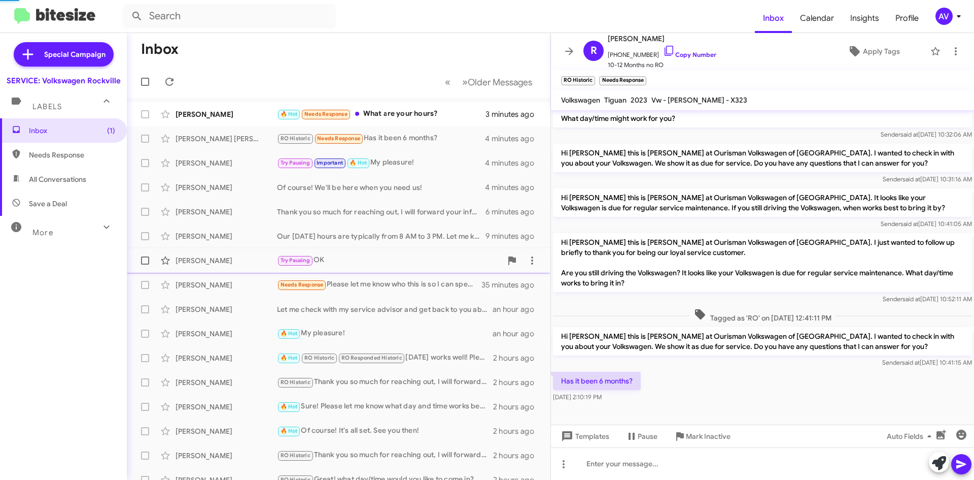
scroll to position [151, 0]
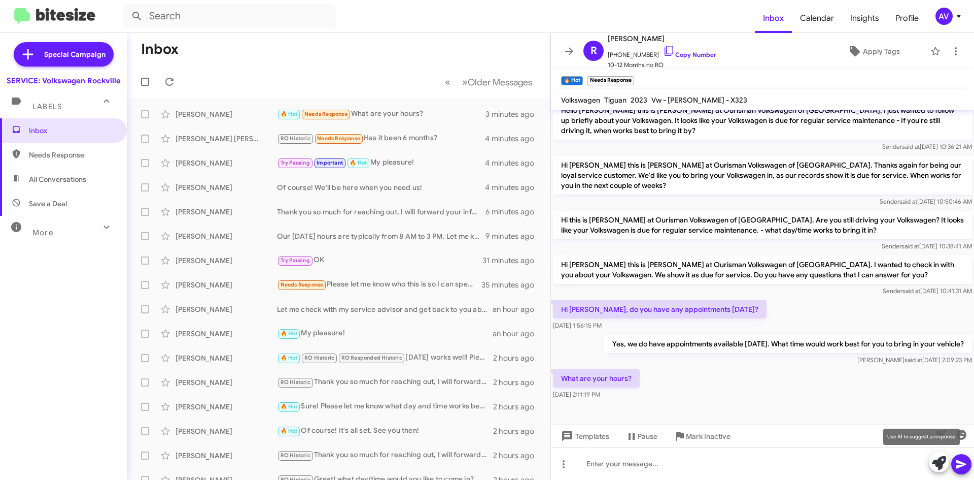
click at [934, 465] on icon at bounding box center [939, 463] width 14 height 14
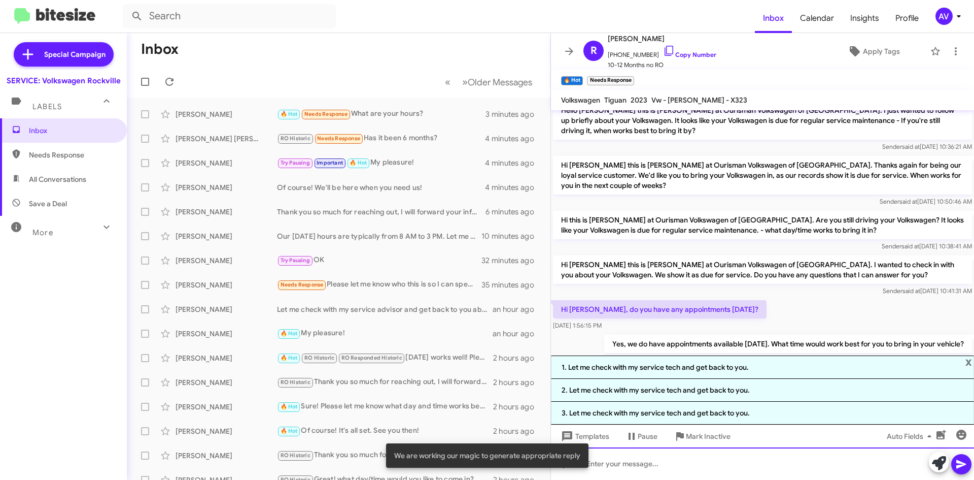
click at [667, 466] on div at bounding box center [762, 463] width 423 height 32
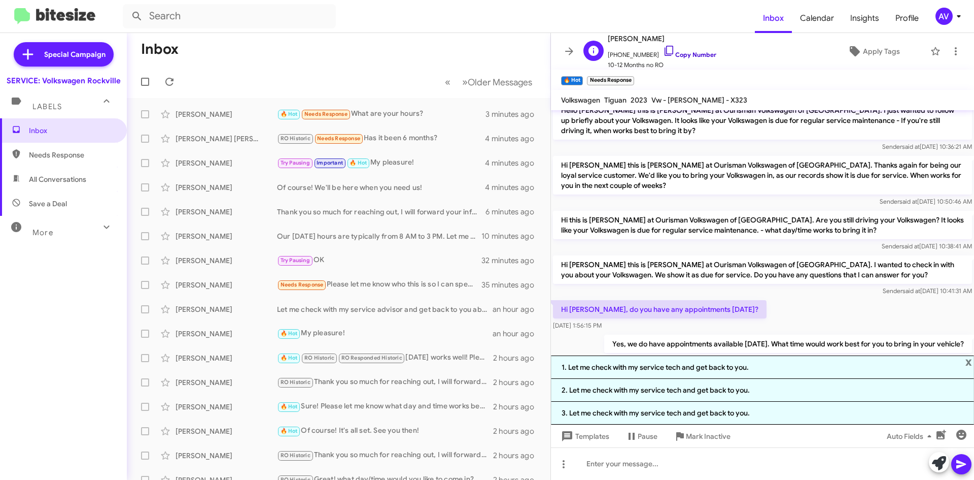
click at [663, 49] on icon at bounding box center [669, 51] width 12 height 12
click at [663, 48] on icon at bounding box center [669, 51] width 12 height 12
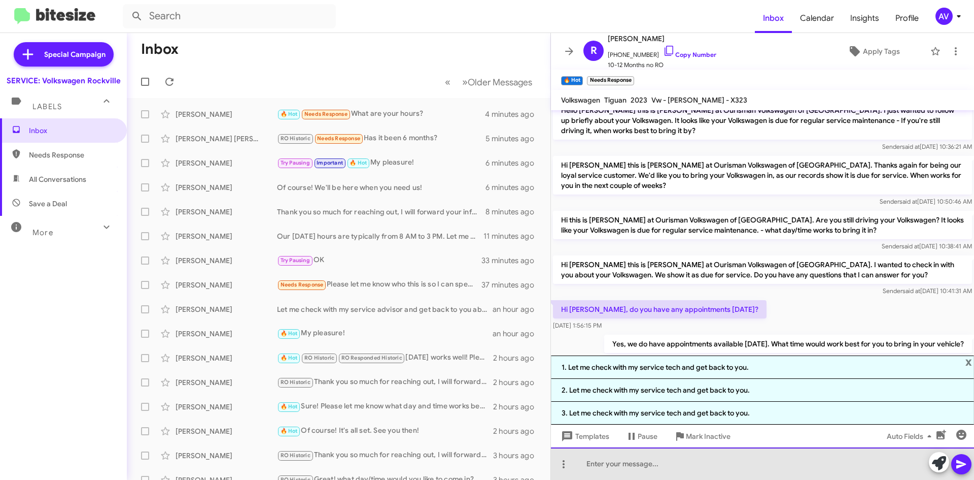
click at [606, 467] on div at bounding box center [762, 463] width 423 height 32
drag, startPoint x: 679, startPoint y: 465, endPoint x: 658, endPoint y: 478, distance: 24.4
click at [678, 465] on div "I have as early as 10:00 Am for this Saturday." at bounding box center [762, 463] width 423 height 32
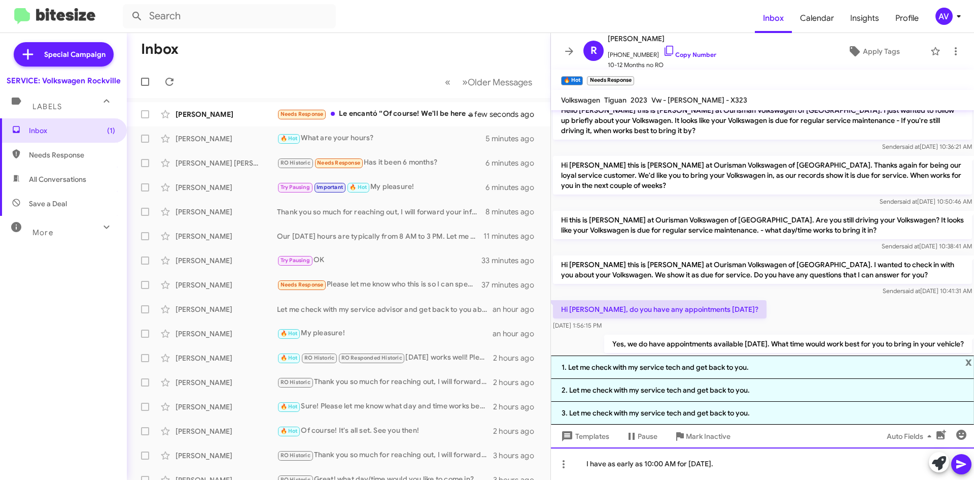
click at [746, 466] on div "I have as early as 10:00 AM for this Saturday." at bounding box center [762, 463] width 423 height 32
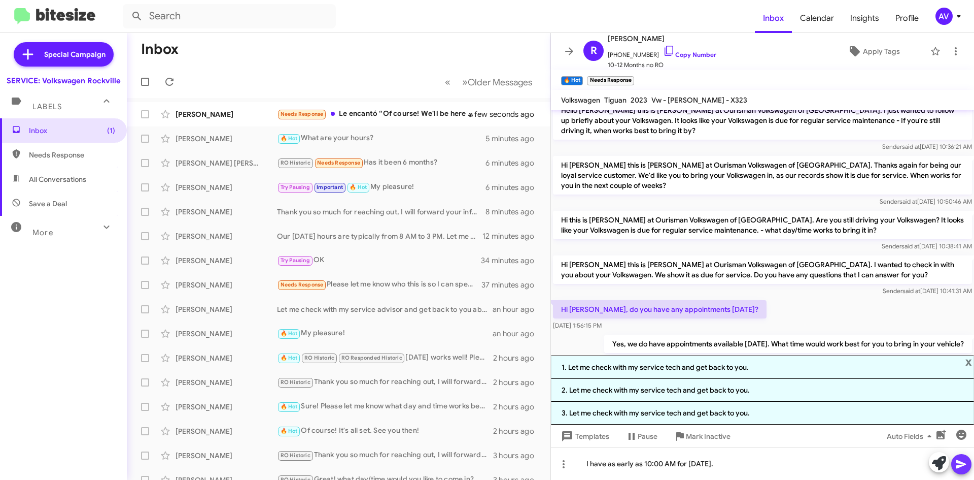
click at [963, 472] on span at bounding box center [962, 464] width 12 height 20
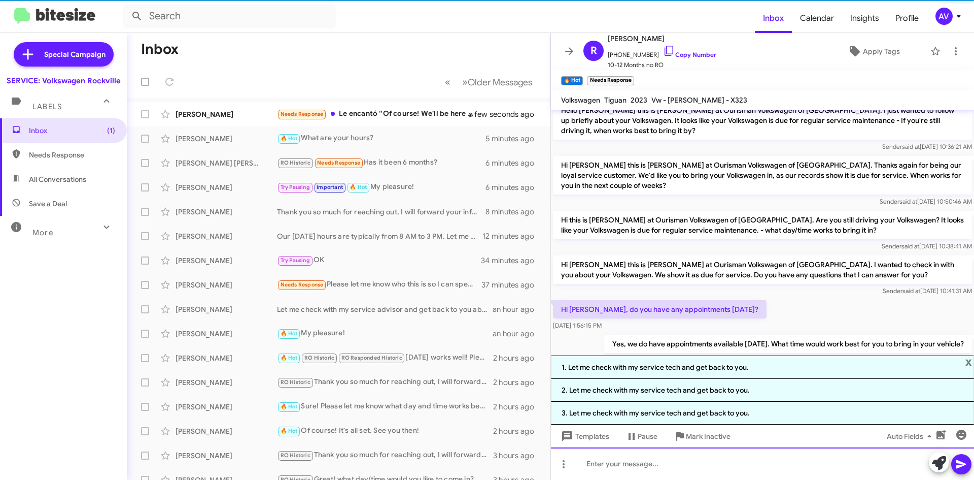
scroll to position [0, 0]
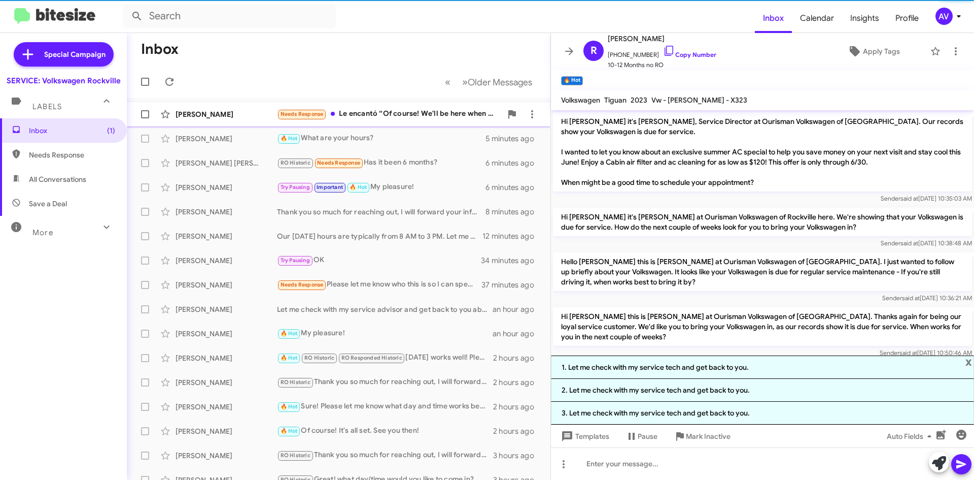
click at [429, 118] on div "Needs Response Le encantó “Of course! We'll be here when you need us!”" at bounding box center [389, 114] width 225 height 12
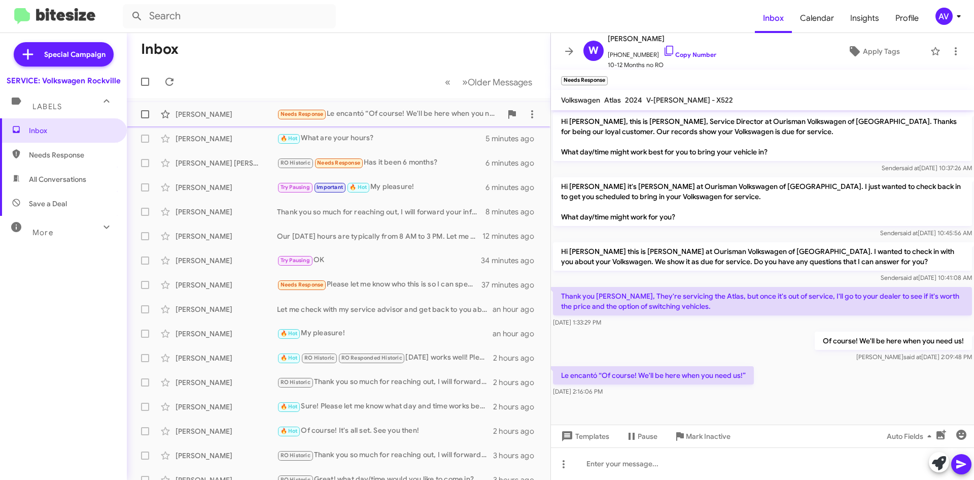
click at [471, 111] on div "Needs Response Le encantó “Of course! We'll be here when you need us!”" at bounding box center [389, 114] width 225 height 12
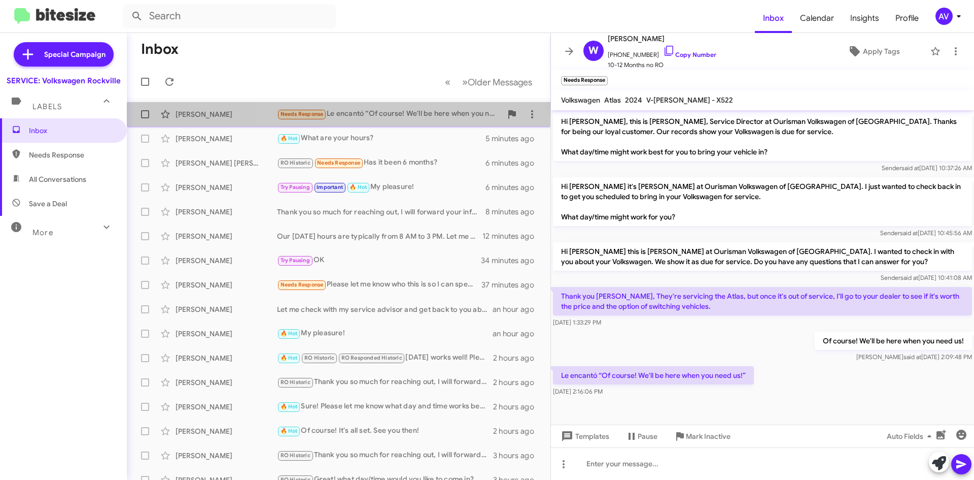
click at [444, 121] on div "Wenddy Anez Needs Response Le encantó “Of course! We'll be here when you need u…" at bounding box center [339, 114] width 408 height 20
click at [526, 120] on icon at bounding box center [532, 114] width 12 height 12
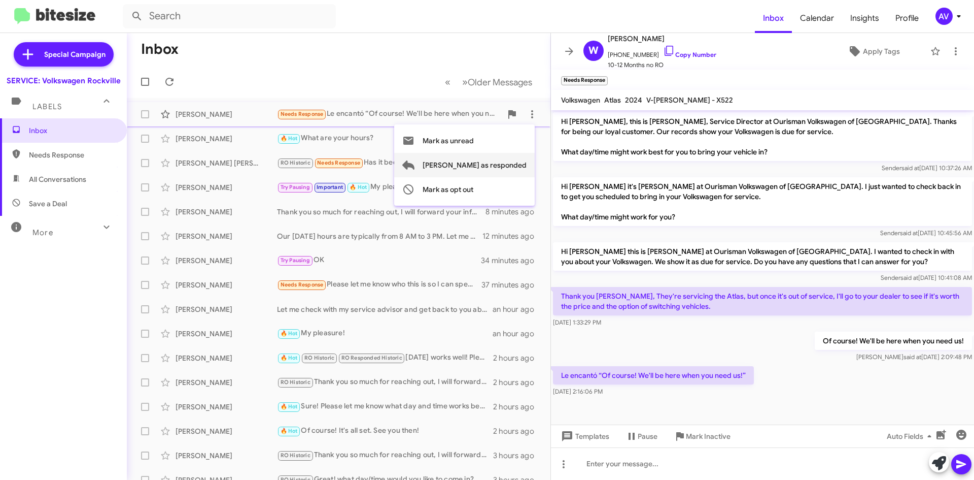
click at [513, 166] on span "Mark as responded" at bounding box center [475, 165] width 104 height 24
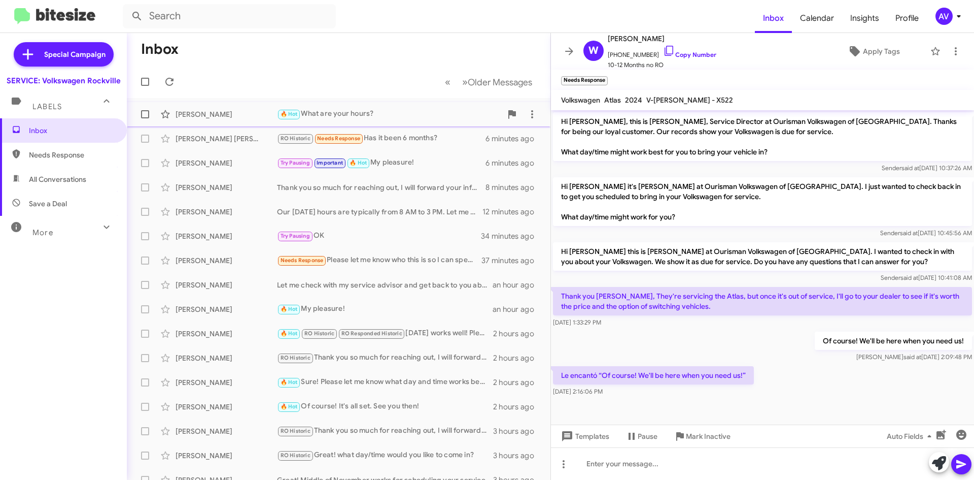
click at [400, 115] on div "🔥 Hot What are your hours?" at bounding box center [389, 114] width 225 height 12
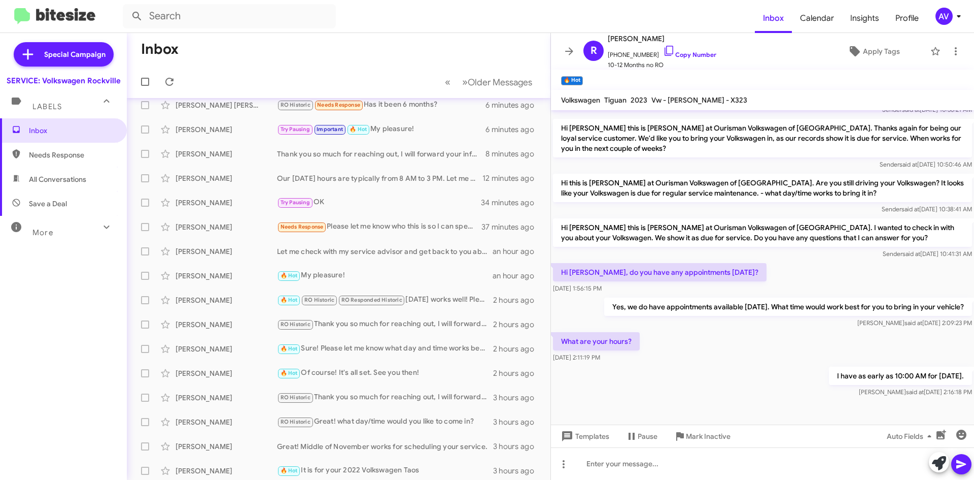
scroll to position [34, 0]
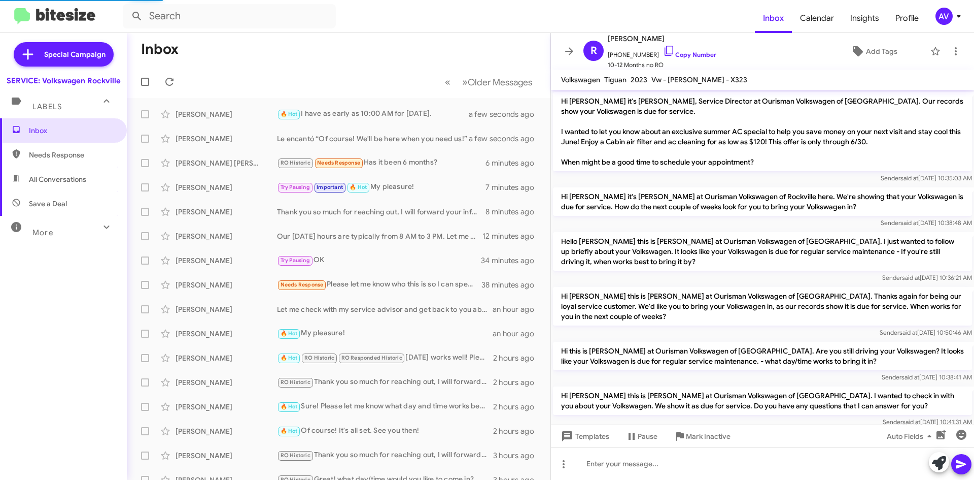
scroll to position [168, 0]
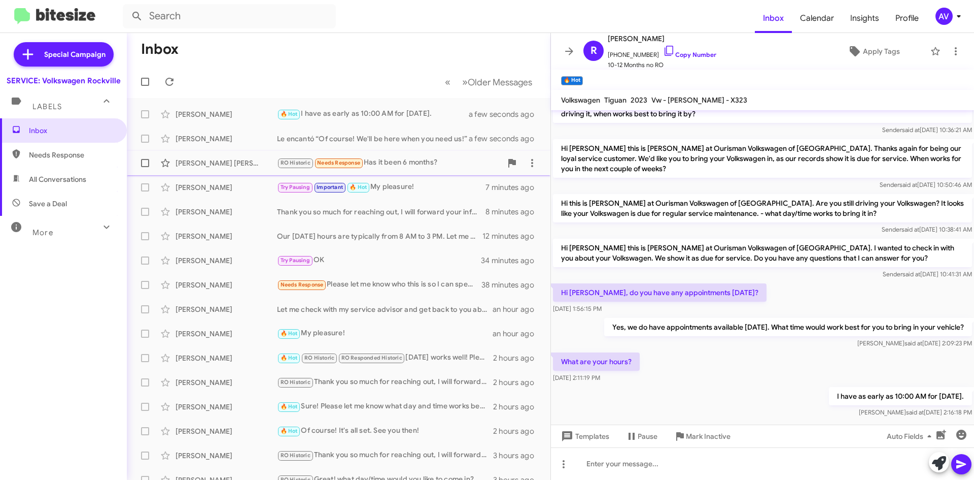
drag, startPoint x: 402, startPoint y: 163, endPoint x: 415, endPoint y: 156, distance: 14.8
click at [402, 163] on div "RO Historic Needs Response Has it been 6 months?" at bounding box center [389, 163] width 225 height 12
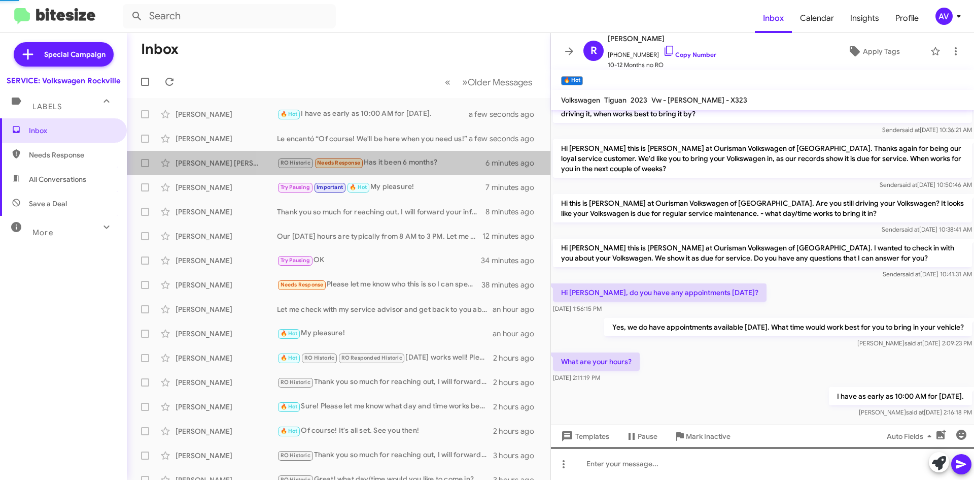
scroll to position [98, 0]
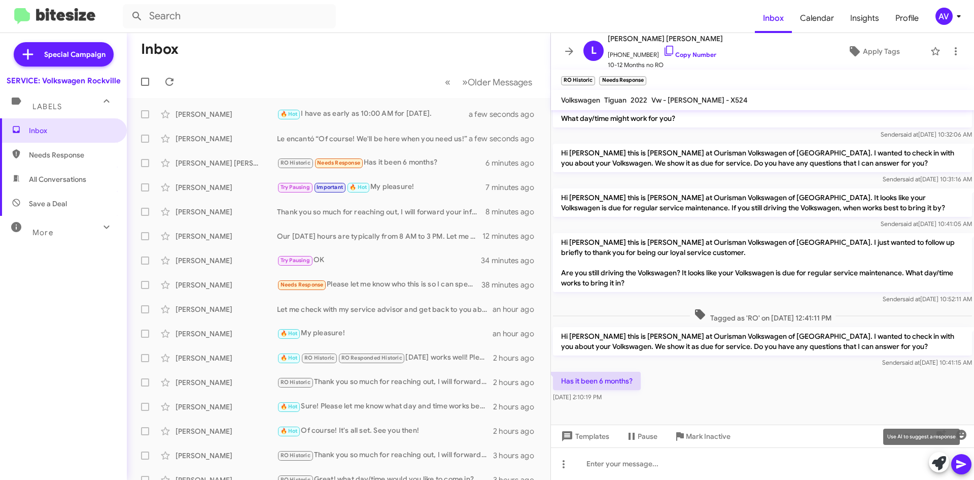
click at [943, 466] on icon at bounding box center [939, 463] width 14 height 14
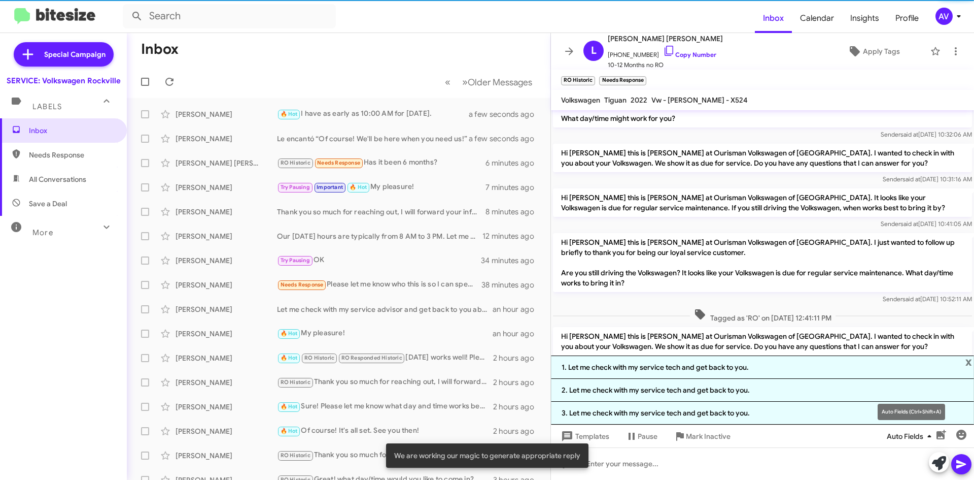
scroll to position [167, 0]
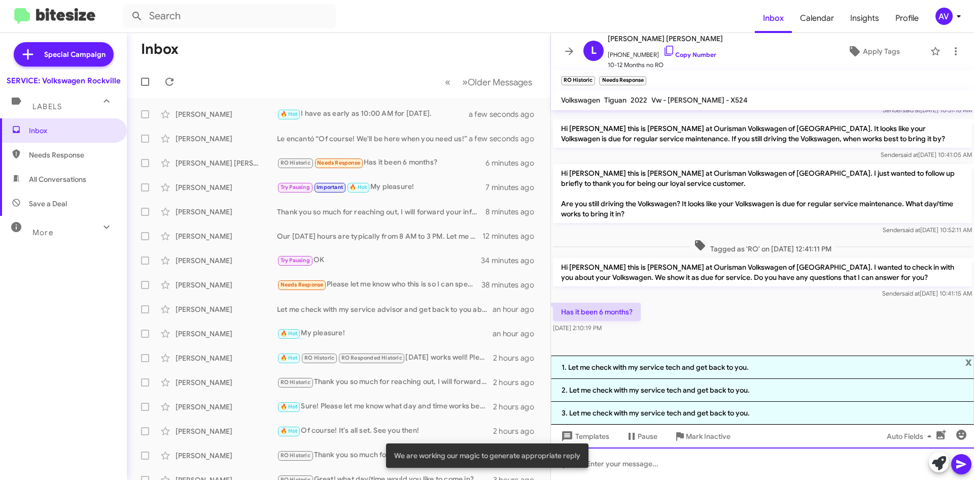
click at [765, 468] on div at bounding box center [762, 463] width 423 height 32
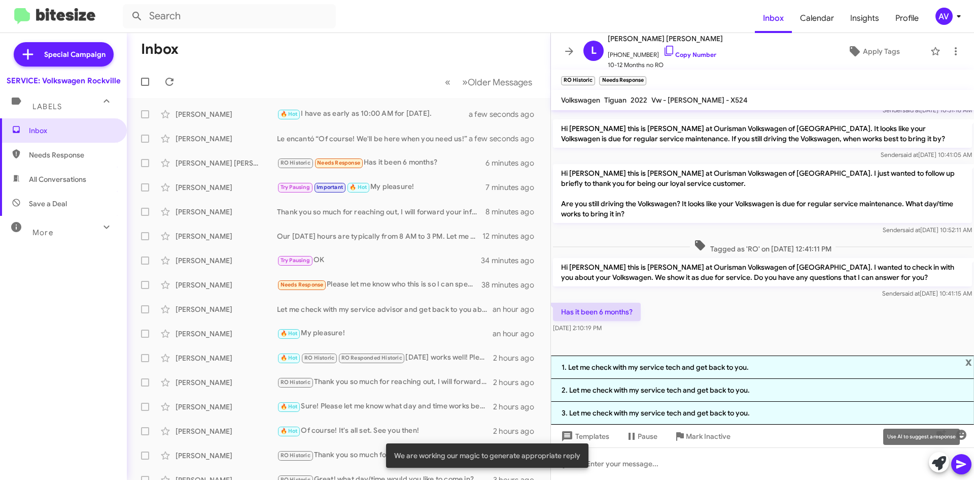
click at [943, 464] on icon at bounding box center [939, 463] width 14 height 14
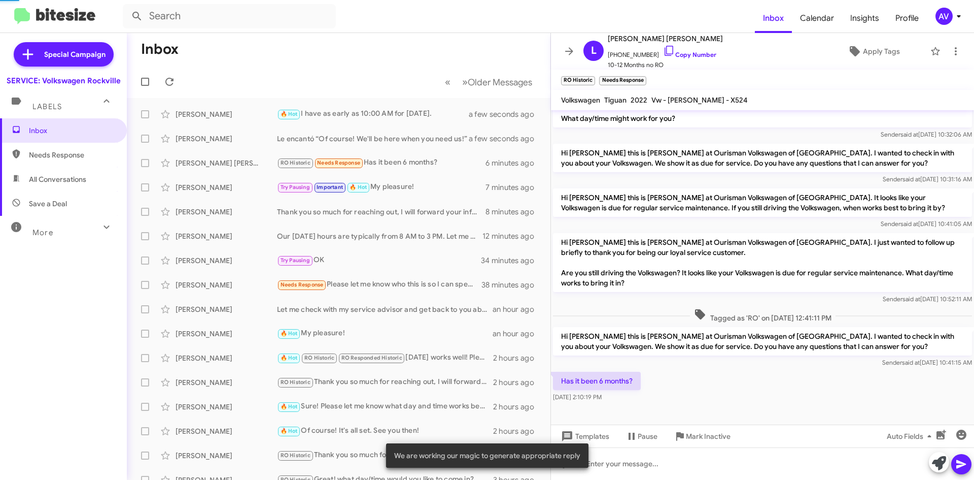
scroll to position [98, 0]
click at [942, 464] on icon at bounding box center [939, 463] width 14 height 14
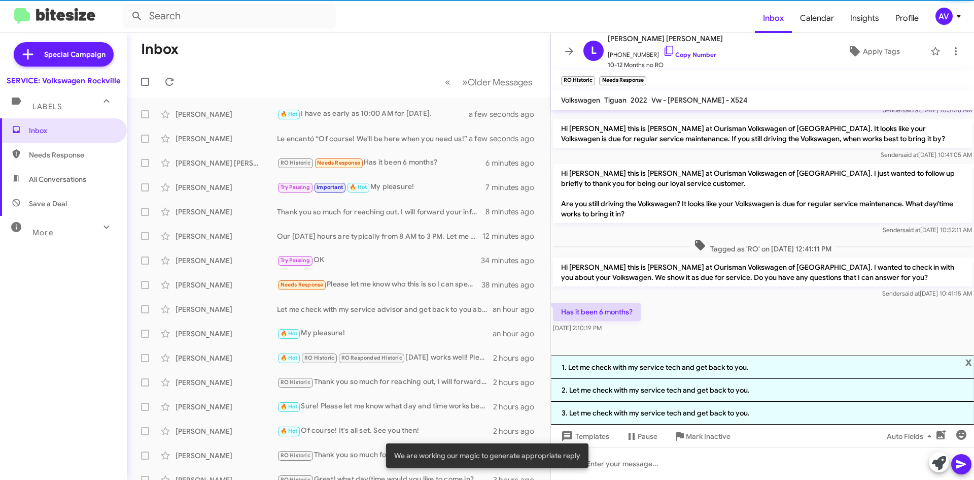
click at [931, 460] on button at bounding box center [939, 462] width 20 height 20
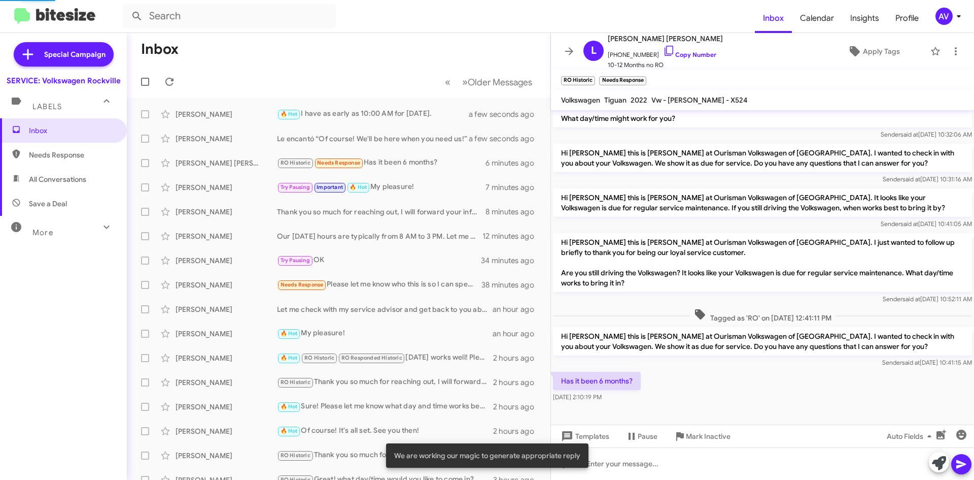
click at [931, 460] on button at bounding box center [939, 462] width 20 height 20
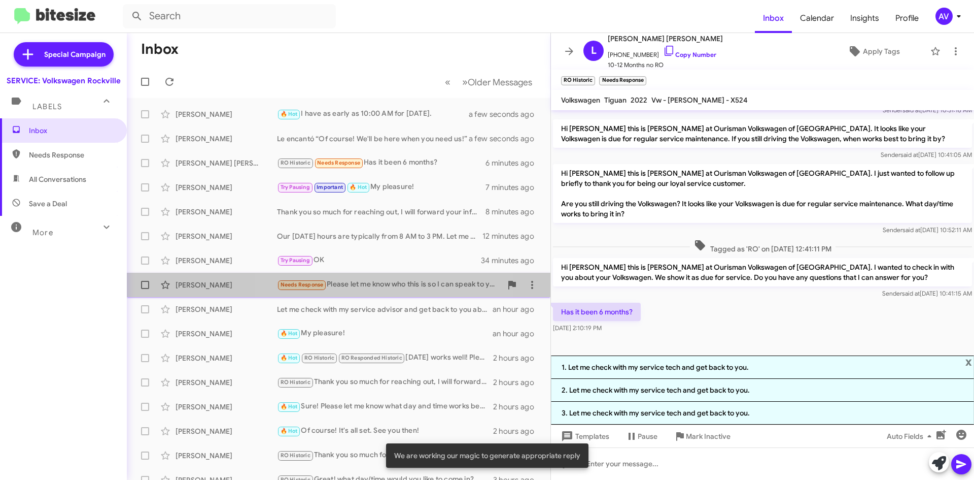
click at [347, 294] on div "Timothy Mills Needs Response Please let me know who this is so I can speak to y…" at bounding box center [339, 285] width 408 height 20
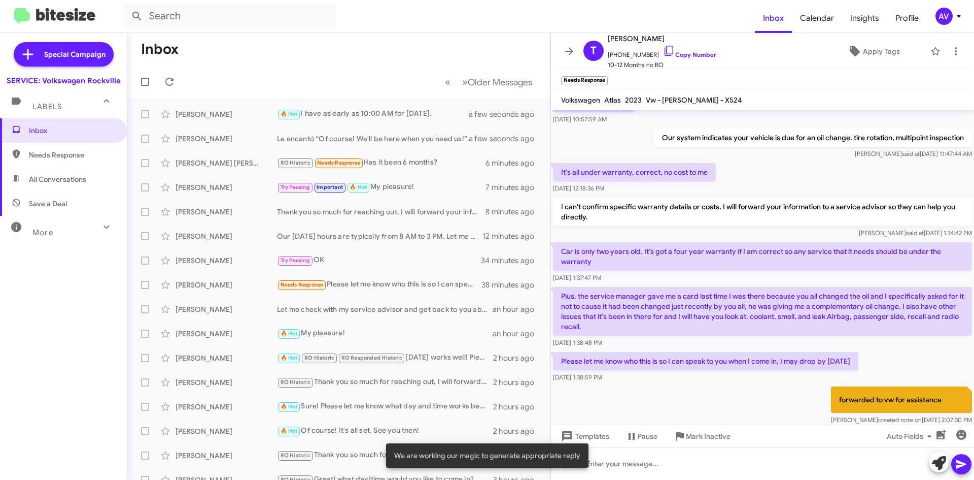
scroll to position [156, 0]
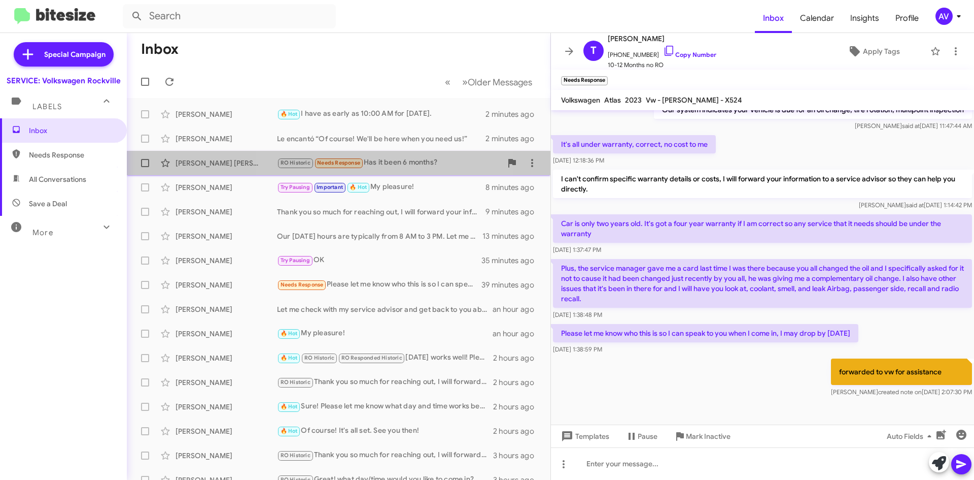
click at [390, 161] on div "RO Historic Needs Response Has it been 6 months?" at bounding box center [389, 163] width 225 height 12
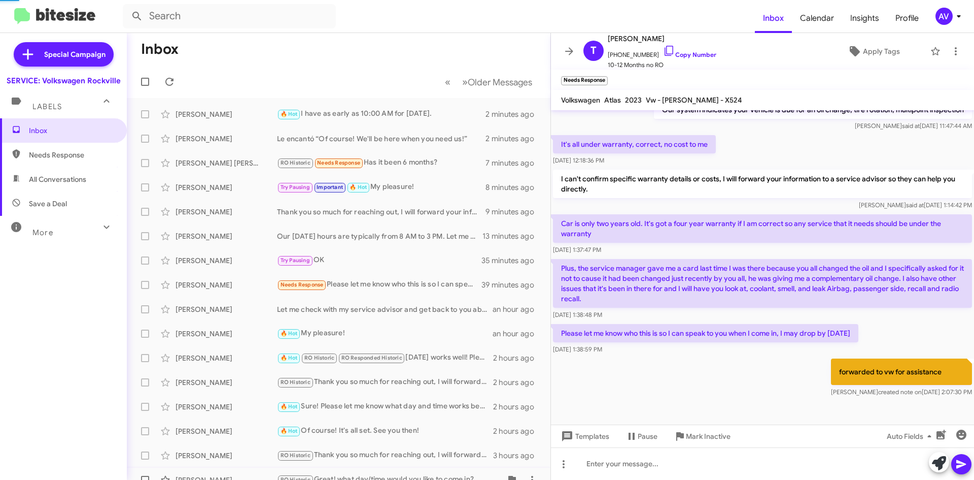
scroll to position [98, 0]
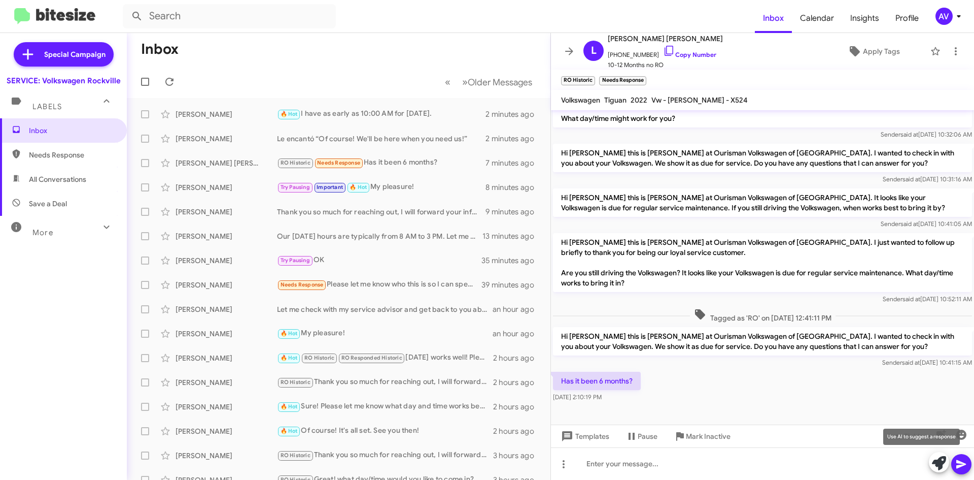
click at [943, 464] on icon at bounding box center [939, 463] width 14 height 14
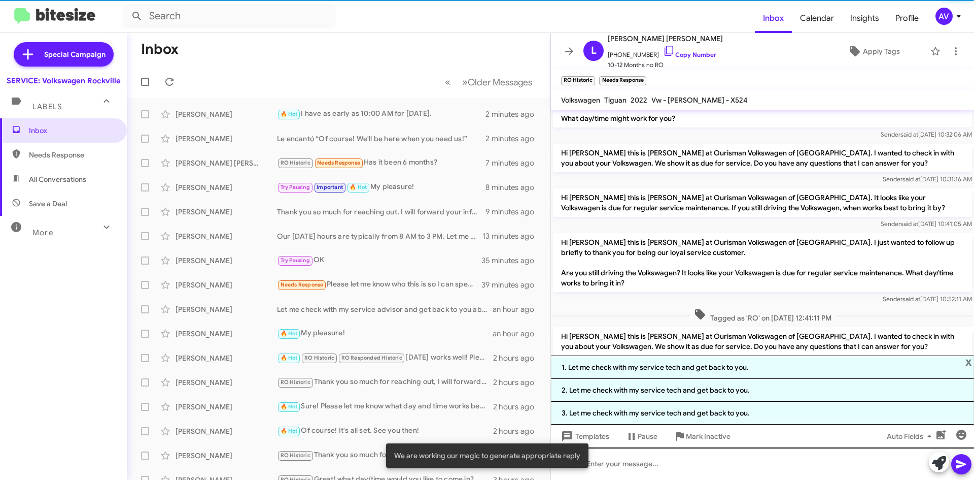
scroll to position [156, 0]
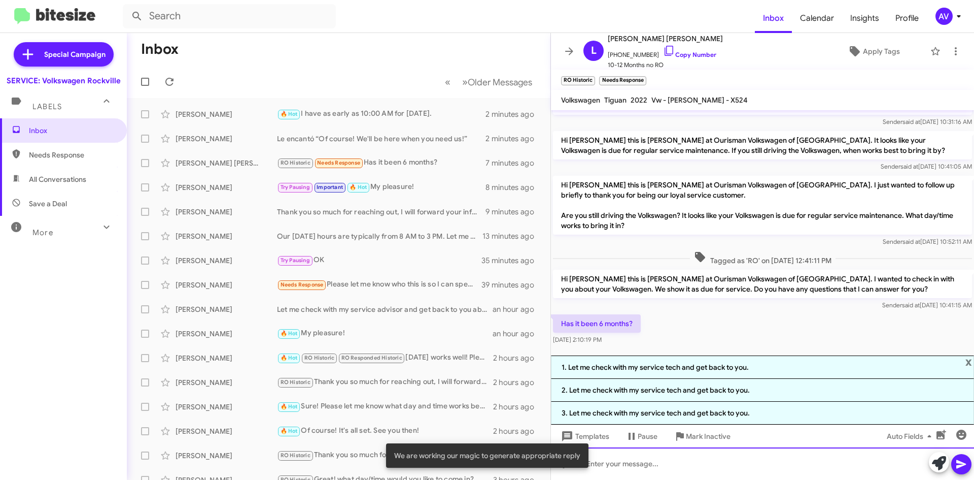
click at [709, 468] on div at bounding box center [762, 463] width 423 height 32
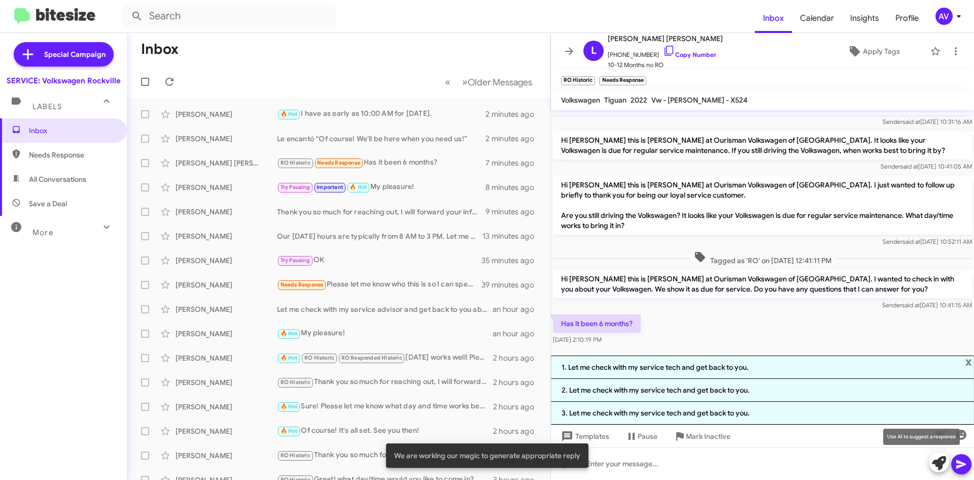
click at [936, 468] on icon at bounding box center [939, 463] width 14 height 14
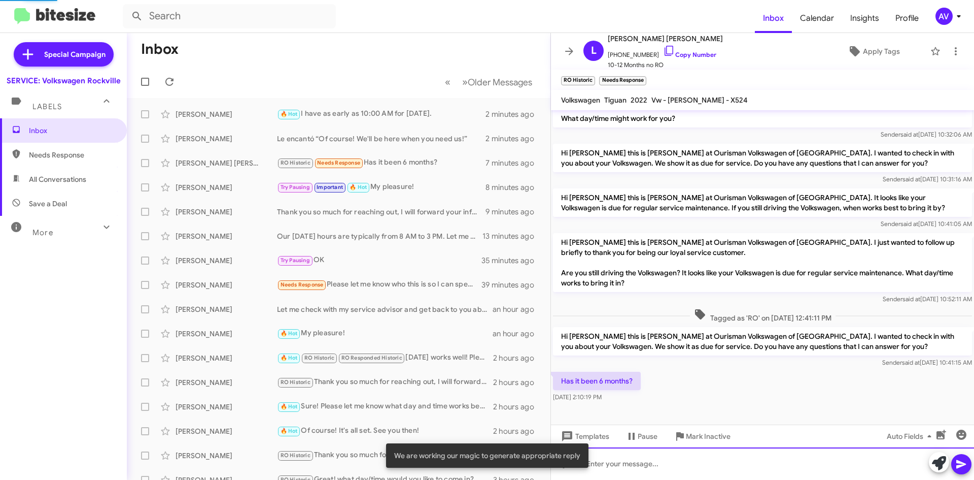
click at [795, 462] on div at bounding box center [762, 463] width 423 height 32
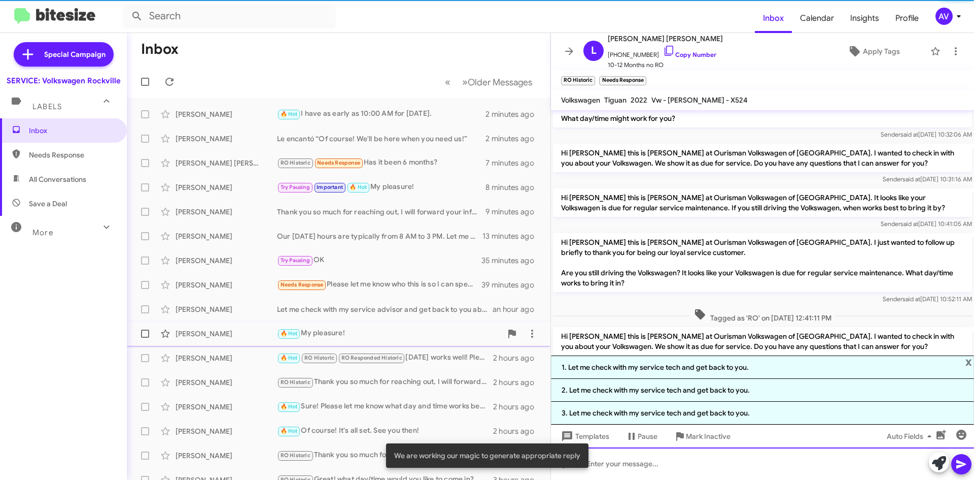
scroll to position [156, 0]
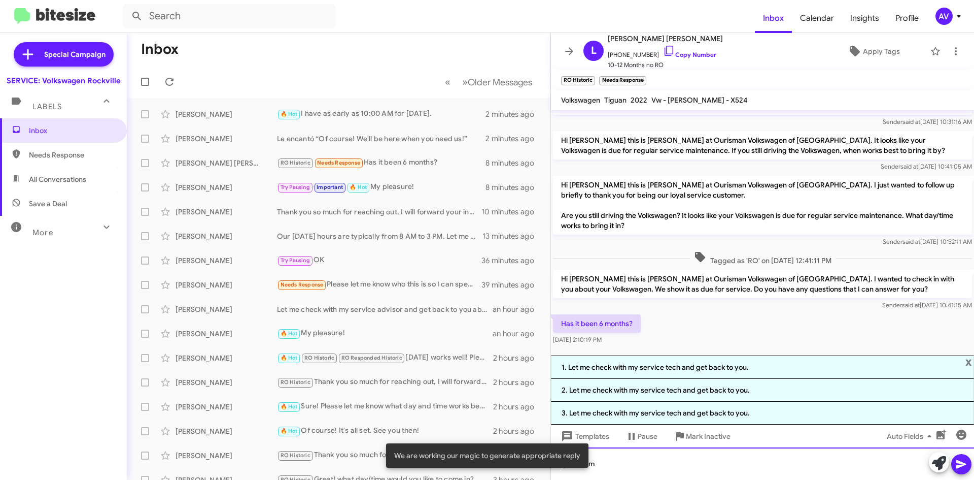
click at [602, 469] on div "Im" at bounding box center [762, 463] width 423 height 32
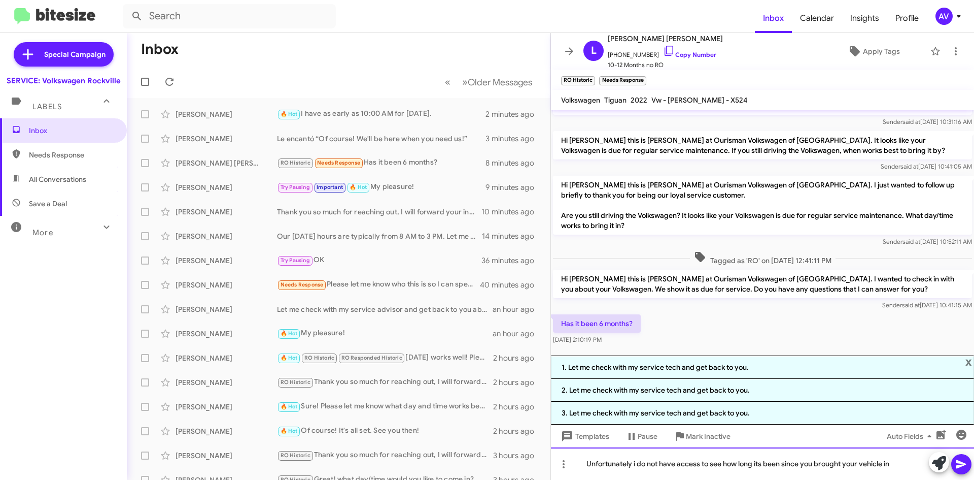
click at [761, 465] on div "Unfortunately i do not have access to see how long its been since you brought y…" at bounding box center [762, 463] width 423 height 32
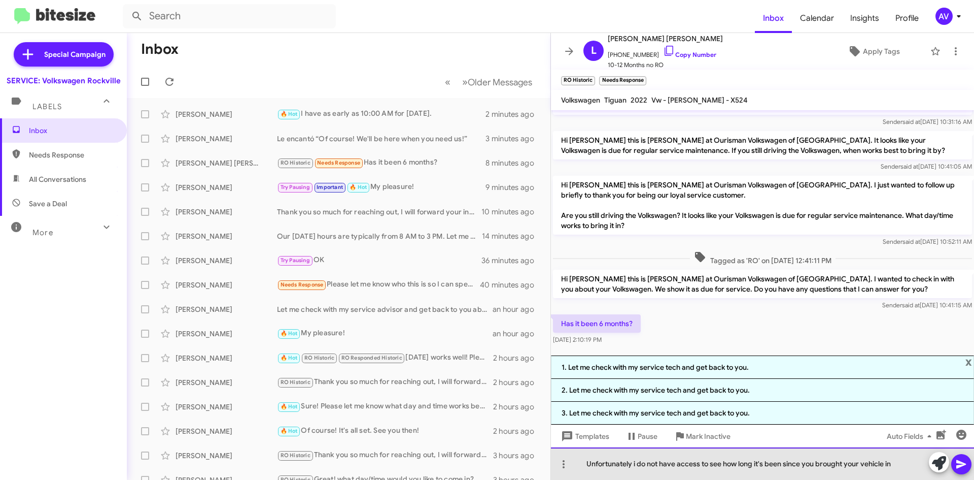
click at [639, 463] on div "Unfortunately i do not have access to see how long it's been since you brought …" at bounding box center [762, 463] width 423 height 32
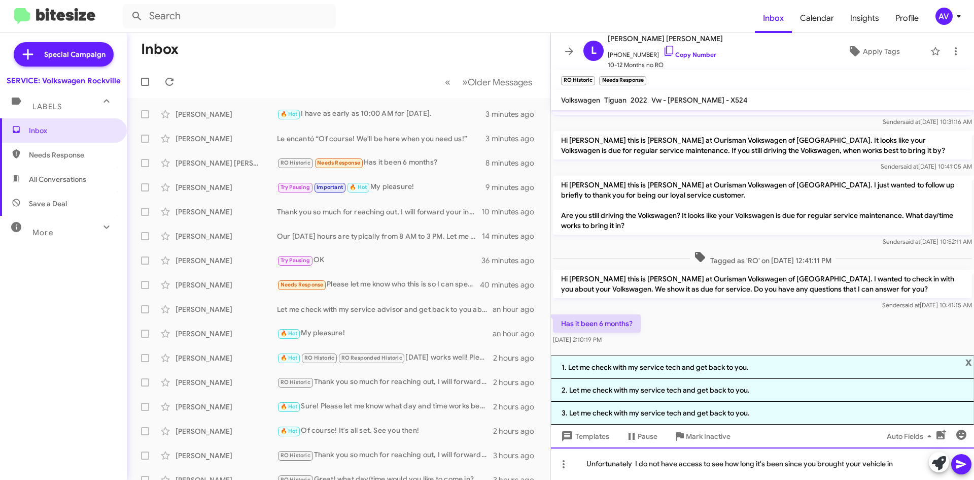
click at [635, 462] on div "Unfortunately I do not have access to see how long it's been since you brought …" at bounding box center [762, 463] width 423 height 32
click at [909, 474] on div "Unfortunately I do not have access to see how long it's been since you brought …" at bounding box center [762, 463] width 423 height 32
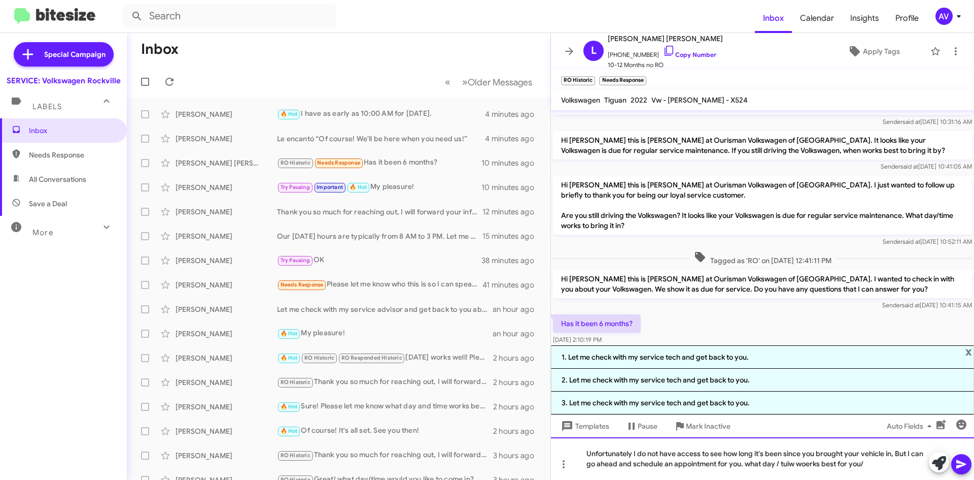
click at [810, 468] on div "Unfortunately I do not have access to see how long it's been since you brought …" at bounding box center [762, 458] width 423 height 43
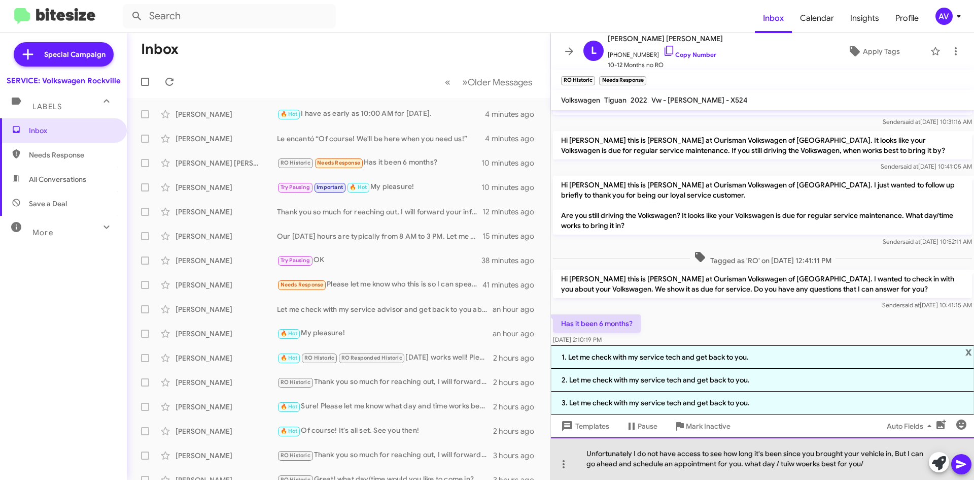
drag, startPoint x: 810, startPoint y: 468, endPoint x: 806, endPoint y: 461, distance: 8.2
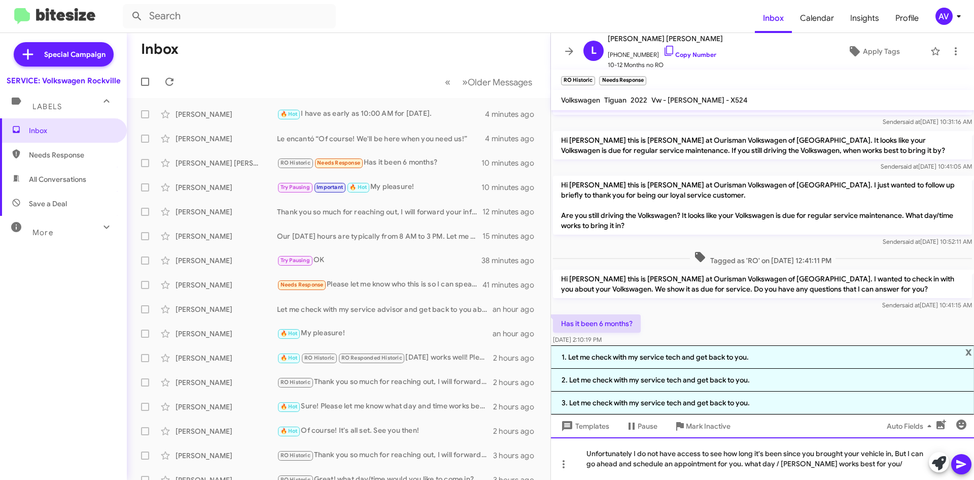
click at [788, 468] on div "Unfortunately I do not have access to see how long it's been since you brought …" at bounding box center [762, 458] width 423 height 43
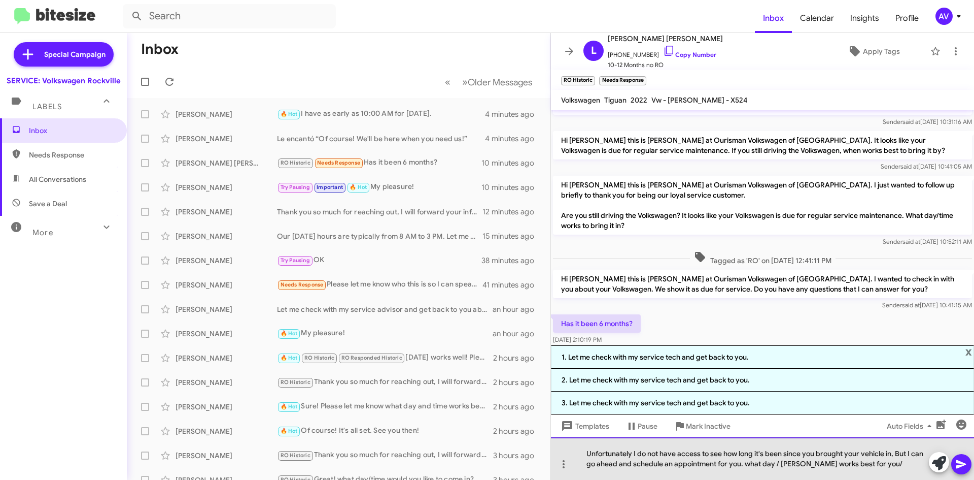
drag, startPoint x: 788, startPoint y: 468, endPoint x: 780, endPoint y: 463, distance: 10.0
click at [780, 463] on div "Unfortunately I do not have access to see how long it's been since you brought …" at bounding box center [762, 458] width 423 height 43
drag, startPoint x: 794, startPoint y: 465, endPoint x: 774, endPoint y: 472, distance: 21.7
click at [774, 472] on div "Unfortunately I do not have access to see how long it's been since you brought …" at bounding box center [762, 458] width 423 height 43
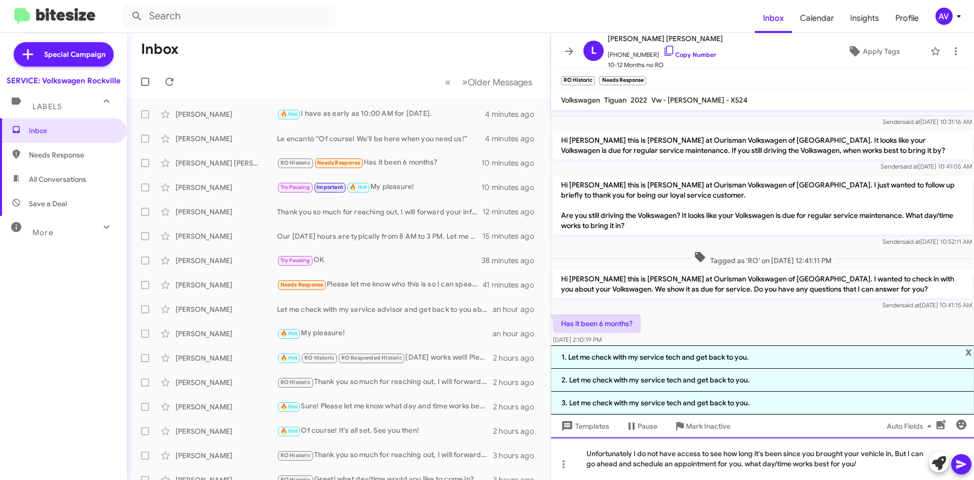
click at [902, 454] on div "Unfortunately I do not have access to see how long it's been since you brought …" at bounding box center [762, 458] width 423 height 43
click at [889, 468] on div "Unfortunately I do not have access to see how long it's been since you brought …" at bounding box center [762, 458] width 423 height 43
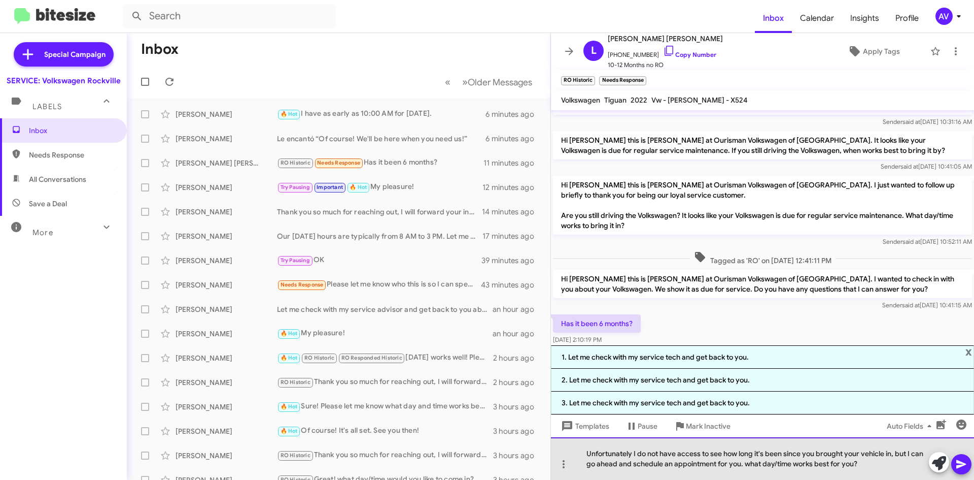
click at [752, 461] on div "Unfortunately I do not have access to see how long it's been since you brought …" at bounding box center [762, 458] width 423 height 43
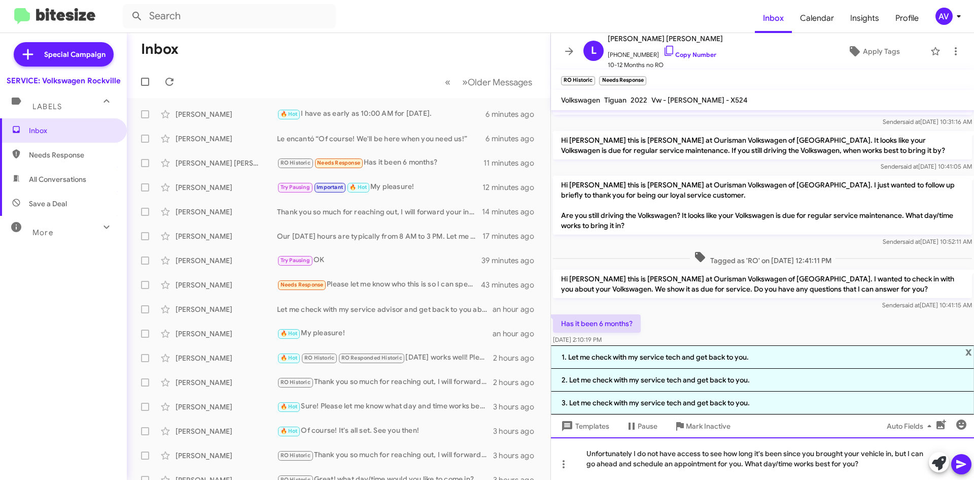
click at [865, 463] on div "Unfortunately I do not have access to see how long it's been since you brought …" at bounding box center [762, 458] width 423 height 43
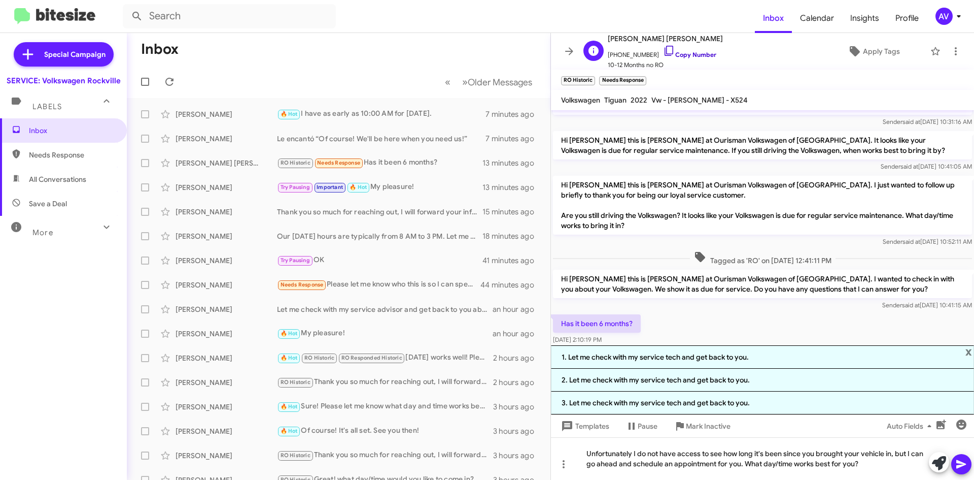
click at [663, 51] on icon at bounding box center [669, 51] width 12 height 12
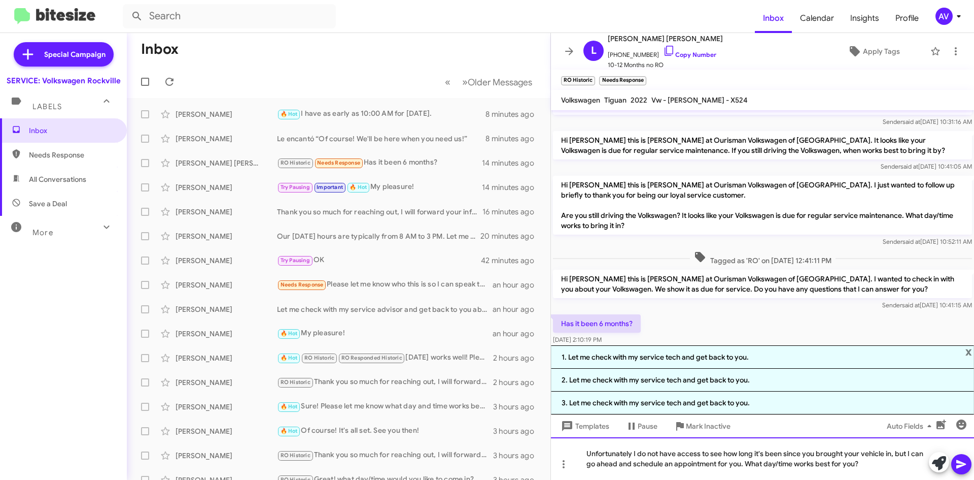
drag, startPoint x: 878, startPoint y: 463, endPoint x: 580, endPoint y: 452, distance: 298.6
click at [580, 452] on div "Unfortunately I do not have access to see how long it's been since you brought …" at bounding box center [762, 458] width 423 height 43
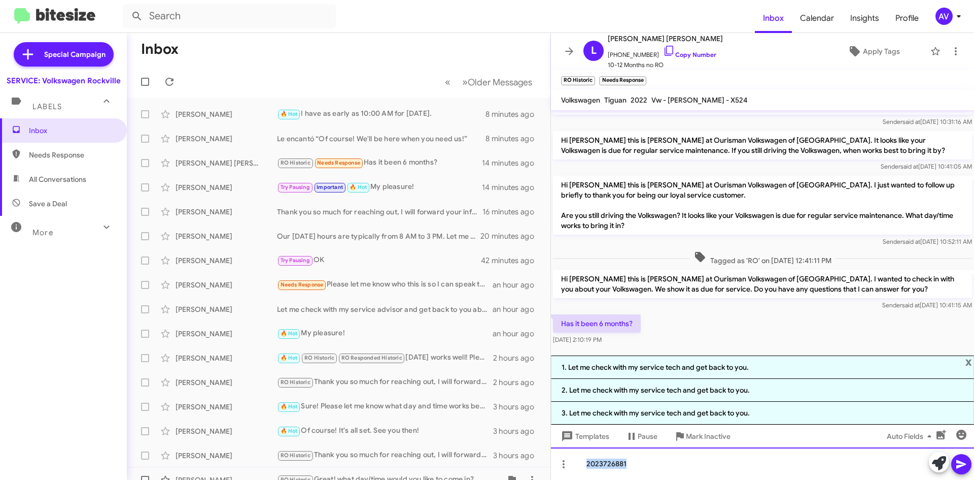
drag, startPoint x: 638, startPoint y: 461, endPoint x: 472, endPoint y: 471, distance: 166.3
click at [472, 471] on div "Inbox « Previous » Next Older Messages Robert Weinstein 🔥 Hot I have as early a…" at bounding box center [551, 256] width 848 height 447
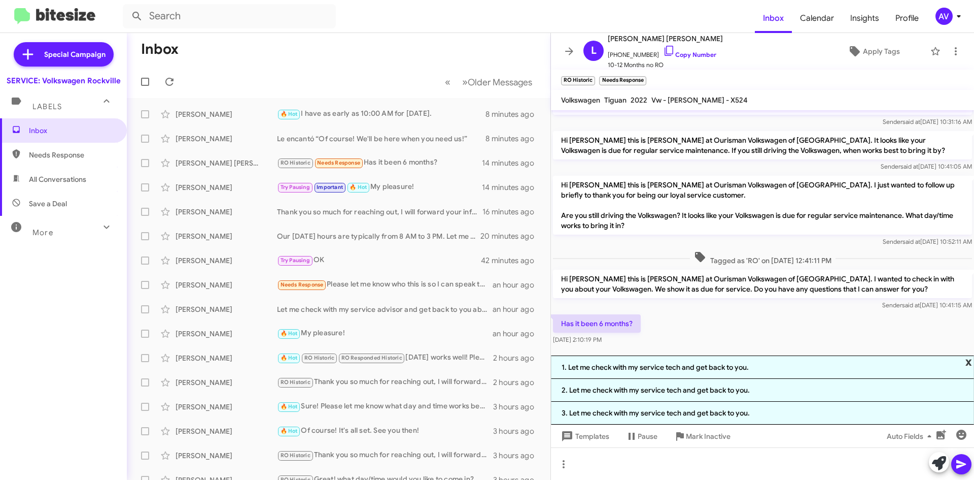
click at [969, 364] on span "x" at bounding box center [969, 361] width 7 height 12
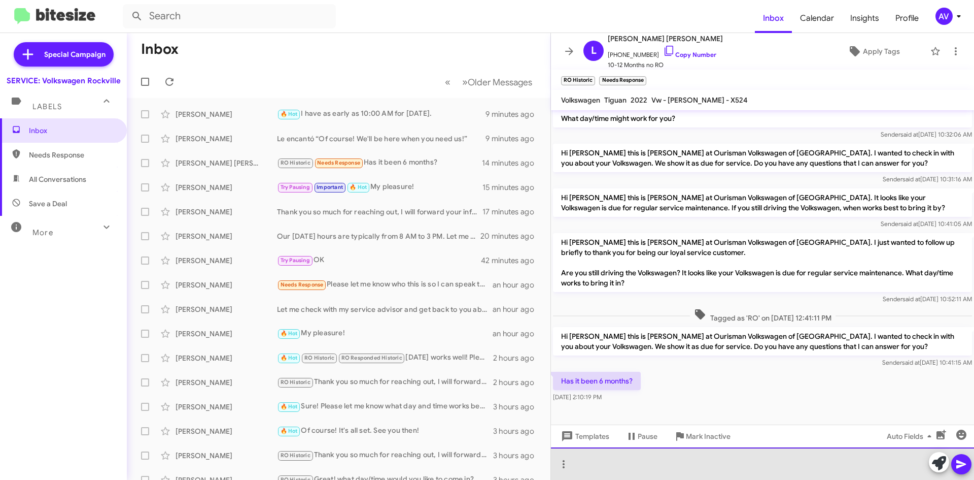
click at [823, 468] on div at bounding box center [762, 463] width 423 height 32
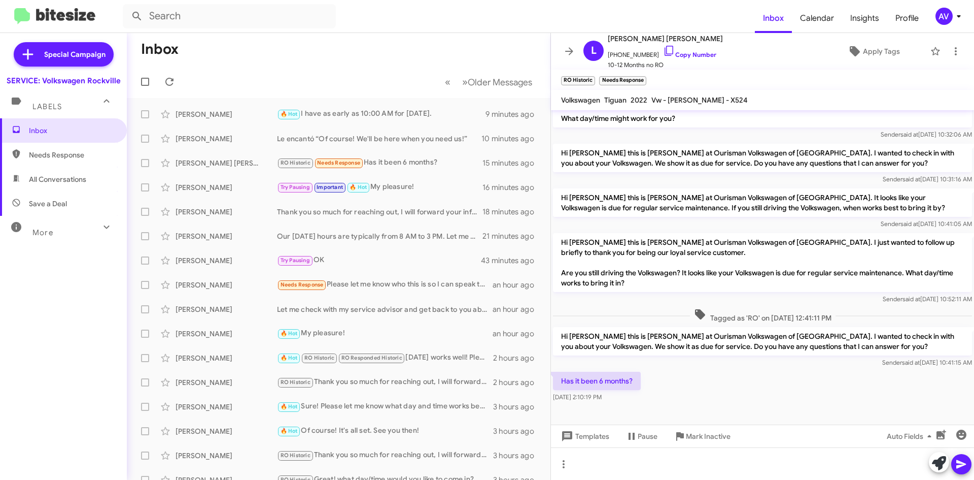
click at [612, 426] on div "Templates Pause Mark Inactive Auto Fields" at bounding box center [762, 435] width 423 height 23
click at [616, 439] on button "Templates" at bounding box center [584, 436] width 66 height 18
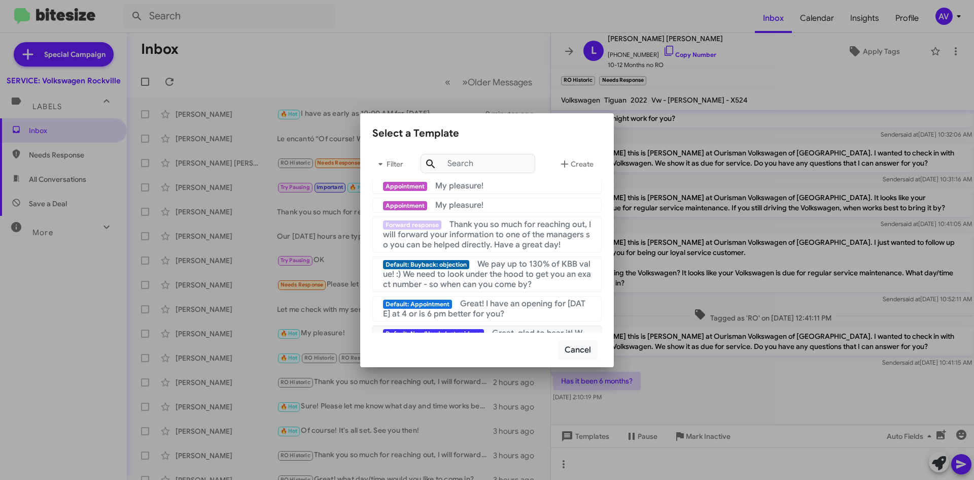
scroll to position [0, 0]
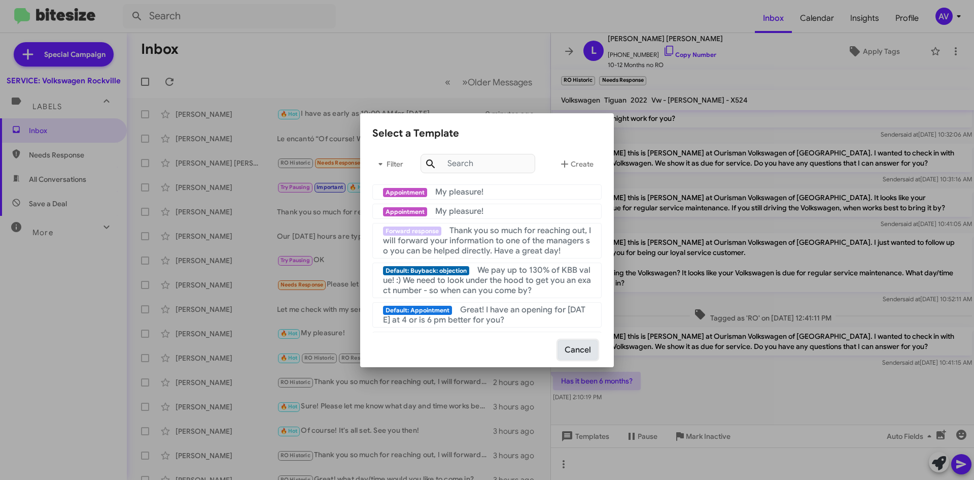
click at [581, 358] on button "Cancel" at bounding box center [578, 349] width 40 height 19
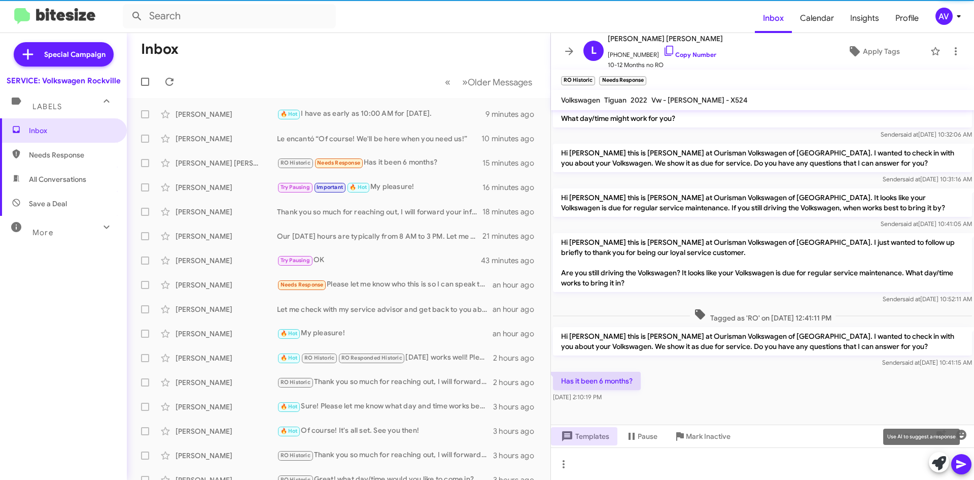
click at [937, 462] on icon at bounding box center [939, 463] width 14 height 14
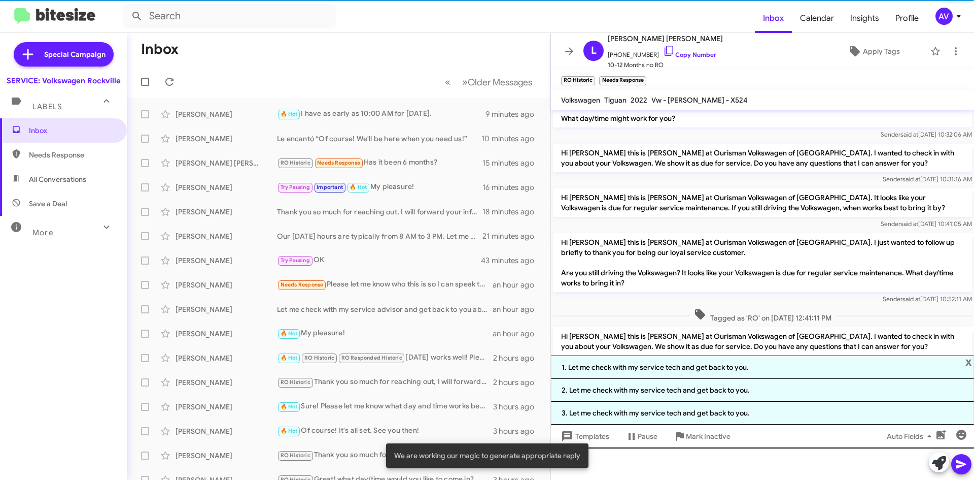
scroll to position [156, 0]
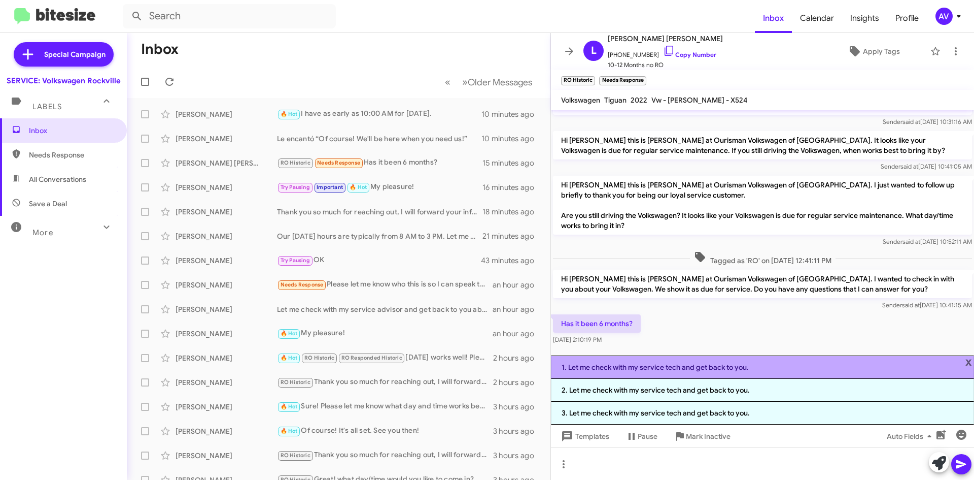
click at [637, 364] on li "1. Let me check with my service tech and get back to you." at bounding box center [762, 366] width 423 height 23
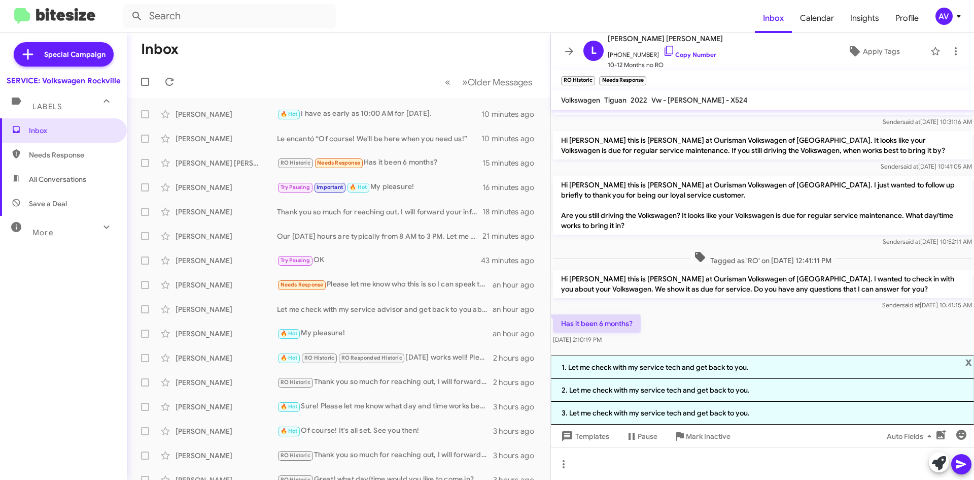
scroll to position [98, 0]
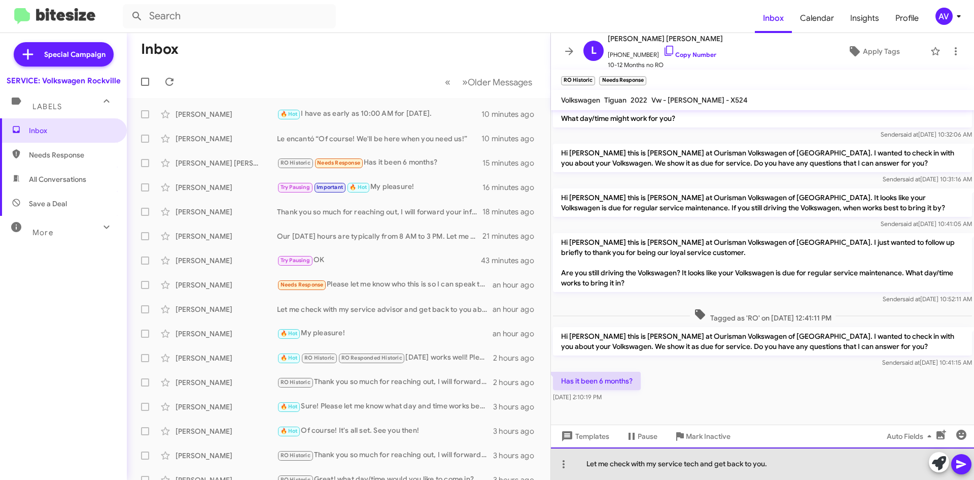
drag, startPoint x: 702, startPoint y: 468, endPoint x: 686, endPoint y: 476, distance: 18.2
click at [686, 476] on div "Let me check with my service tech and get back to you." at bounding box center [762, 463] width 423 height 32
drag, startPoint x: 764, startPoint y: 466, endPoint x: 566, endPoint y: 468, distance: 197.9
click at [566, 468] on div "Let me check with my service tech and get back to you." at bounding box center [762, 463] width 423 height 32
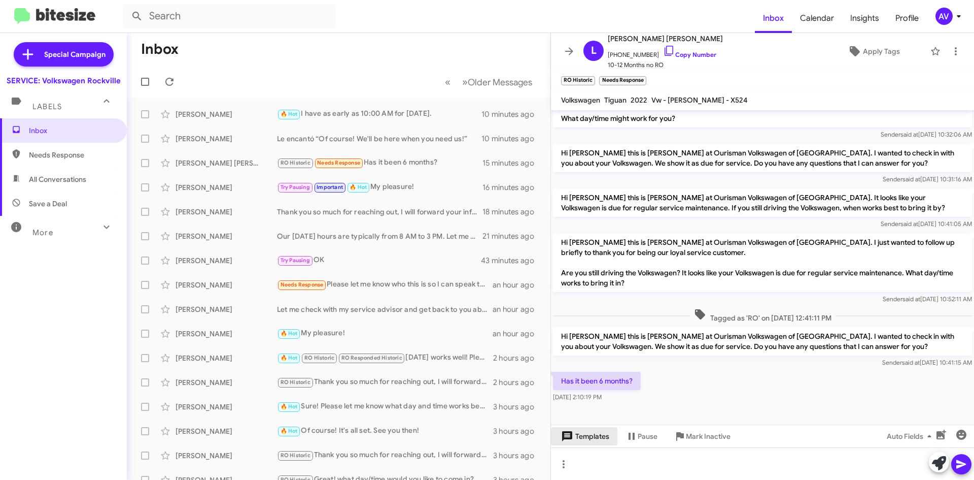
click at [586, 437] on span "Templates" at bounding box center [584, 436] width 50 height 18
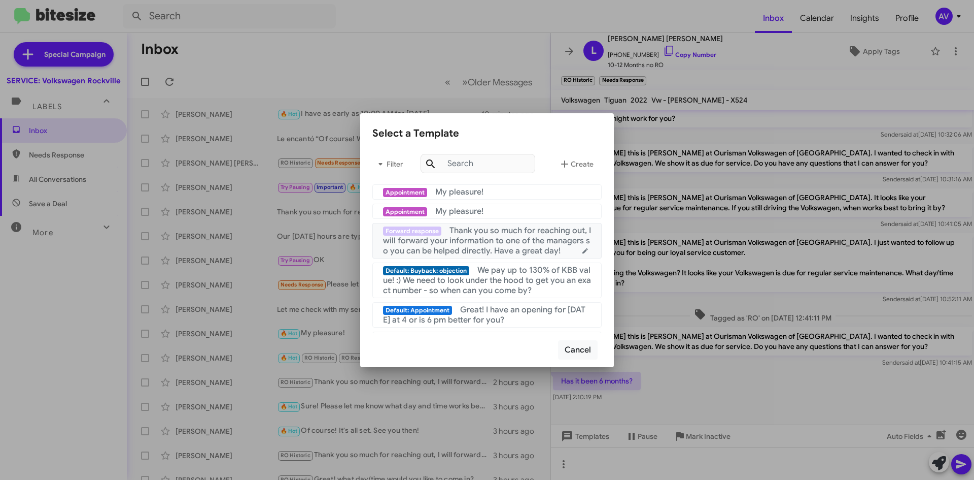
click at [527, 244] on span "Thank you so much for reaching out, I will forward your information to one of t…" at bounding box center [487, 240] width 208 height 30
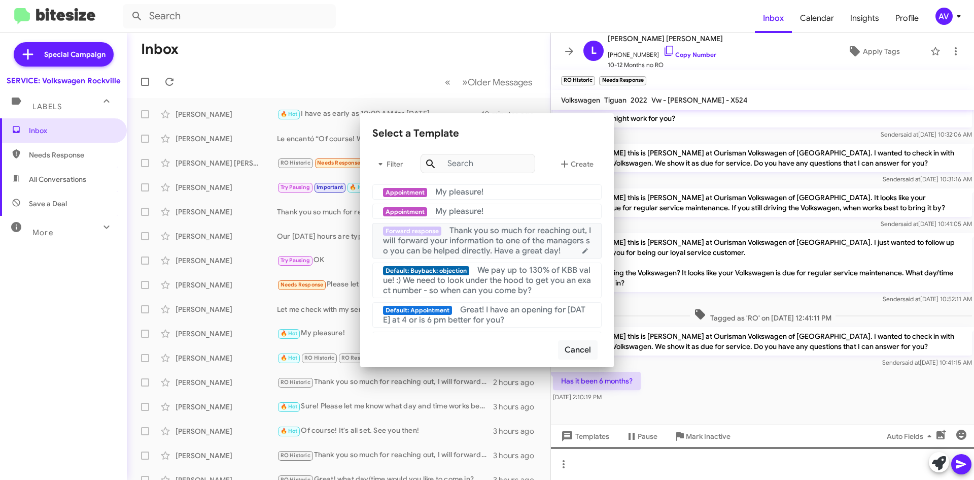
scroll to position [109, 0]
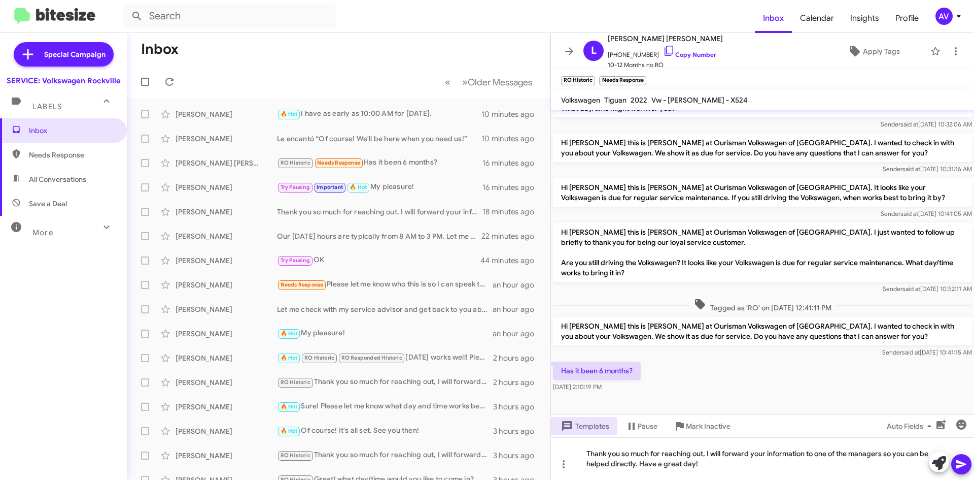
click at [959, 462] on icon at bounding box center [962, 464] width 10 height 9
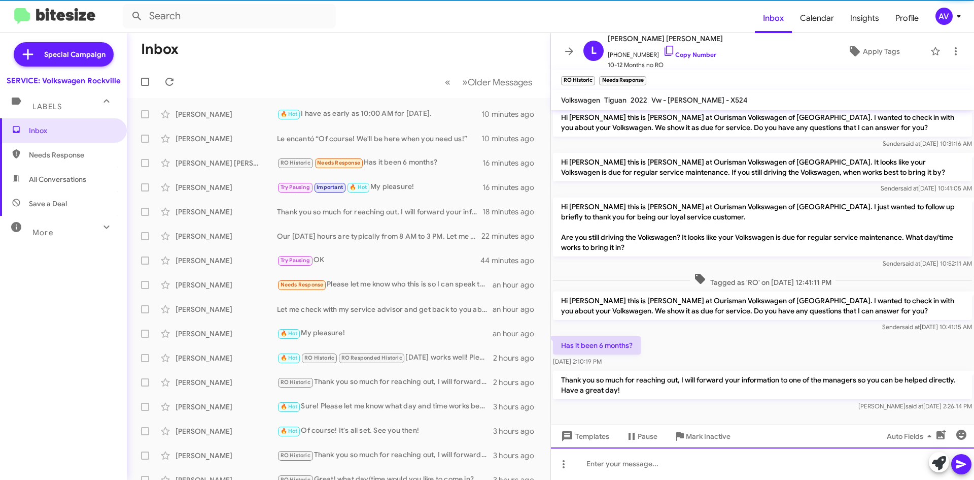
scroll to position [146, 0]
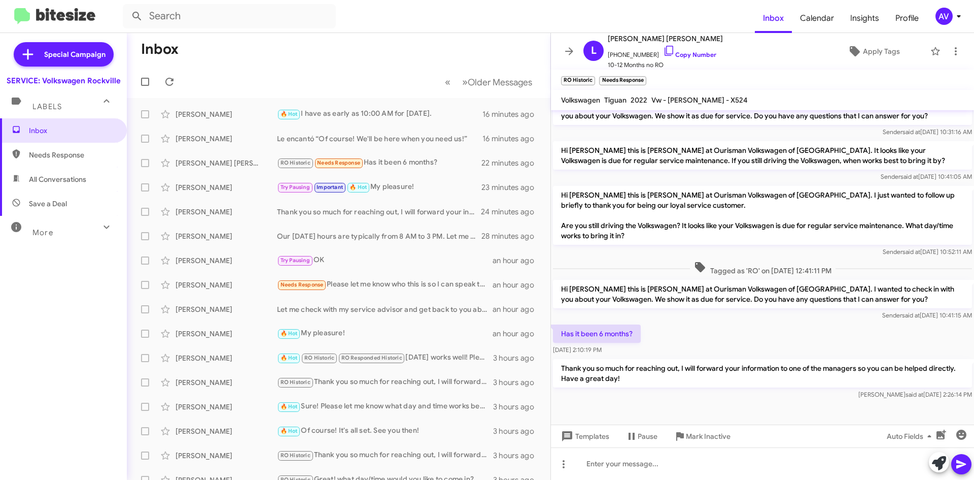
click at [308, 45] on mat-toolbar-row "Inbox" at bounding box center [339, 49] width 424 height 32
click at [943, 19] on div "AV" at bounding box center [944, 16] width 17 height 17
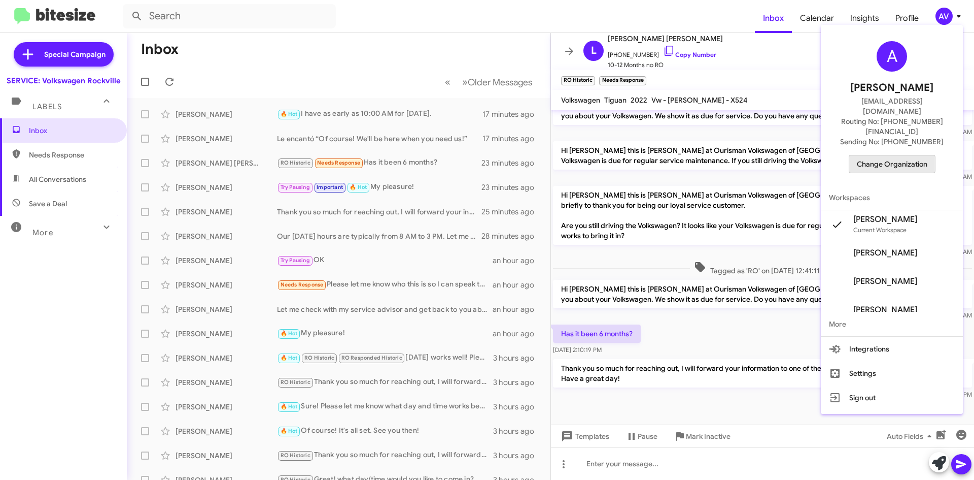
click at [899, 155] on span "Change Organization" at bounding box center [892, 163] width 71 height 17
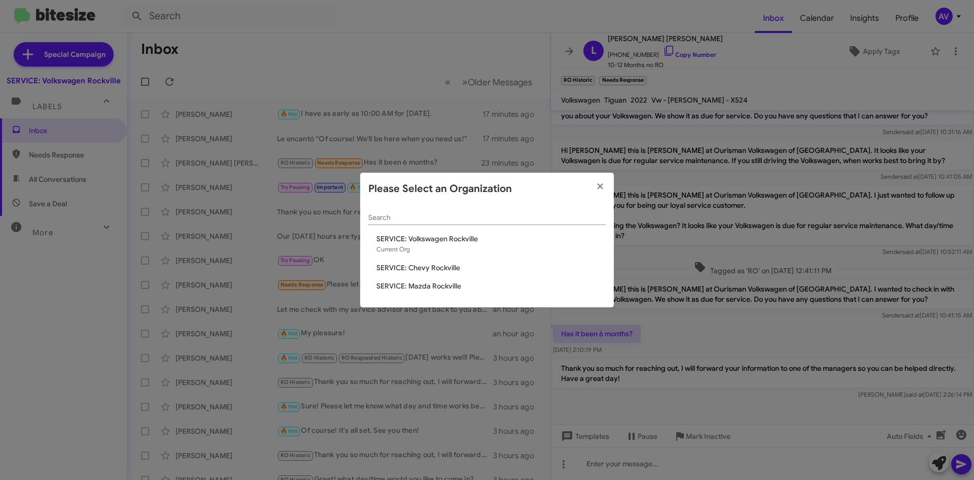
click at [501, 270] on span "SERVICE: Chevy Rockville" at bounding box center [491, 267] width 229 height 10
